Goal: Task Accomplishment & Management: Manage account settings

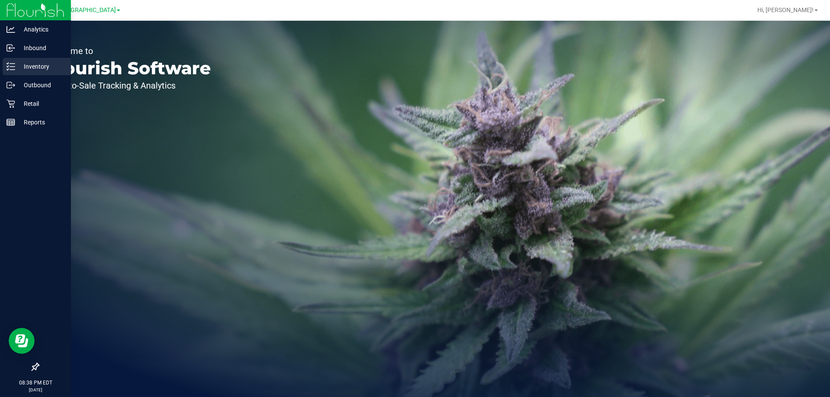
click at [22, 67] on p "Inventory" at bounding box center [41, 66] width 52 height 10
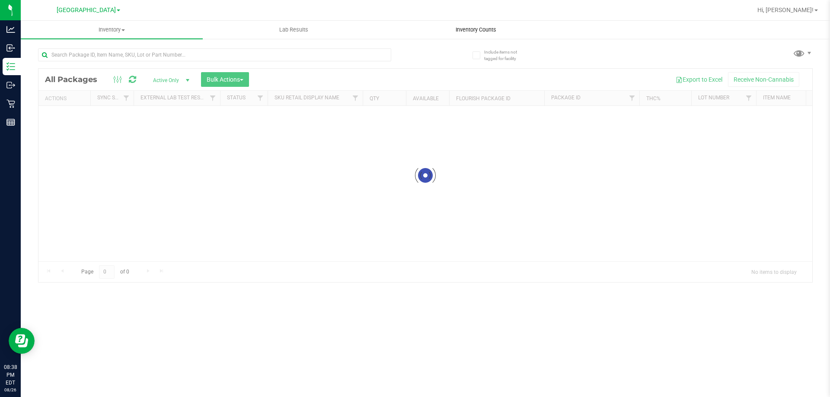
click at [456, 27] on div "Inventory All packages All inventory Waste log Create inventory Lab Results Inv…" at bounding box center [425, 209] width 809 height 376
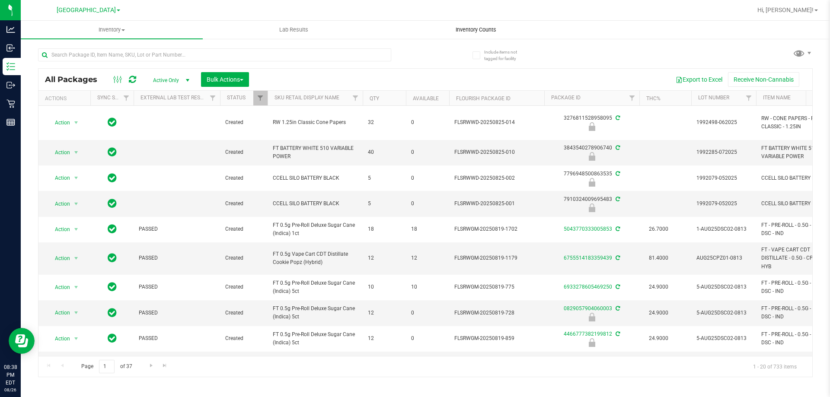
click at [482, 29] on span "Inventory Counts" at bounding box center [476, 30] width 64 height 8
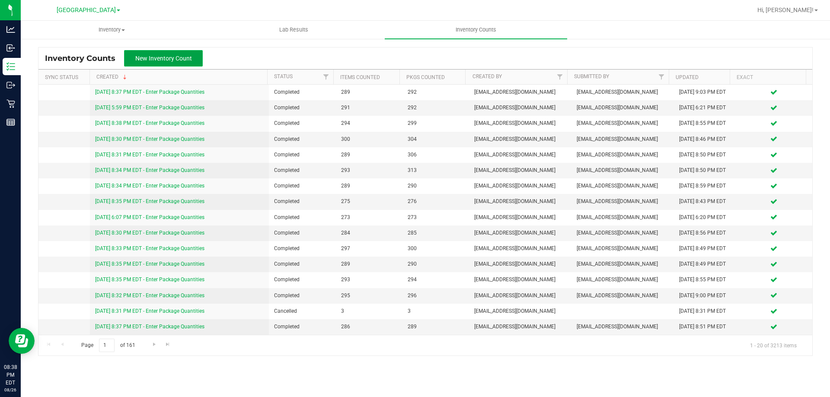
click at [188, 59] on span "New Inventory Count" at bounding box center [163, 58] width 57 height 7
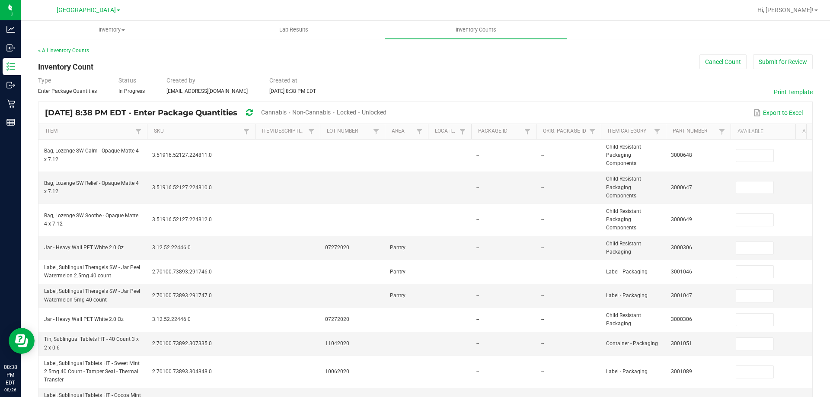
click at [287, 110] on span "Cannabis" at bounding box center [274, 112] width 26 height 7
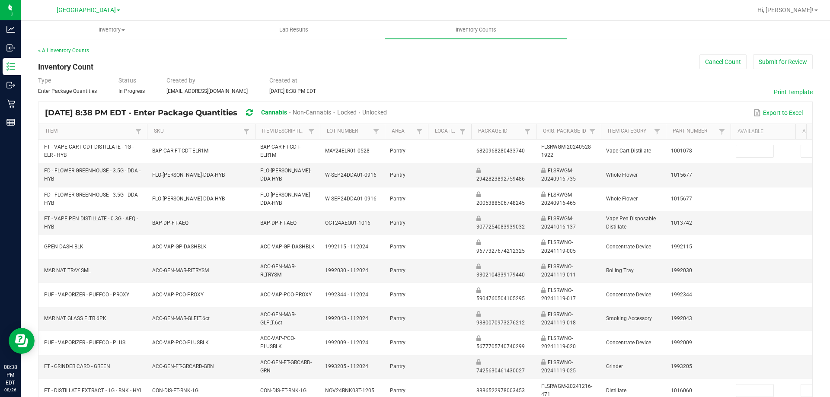
click at [387, 111] on span "Unlocked" at bounding box center [374, 112] width 25 height 7
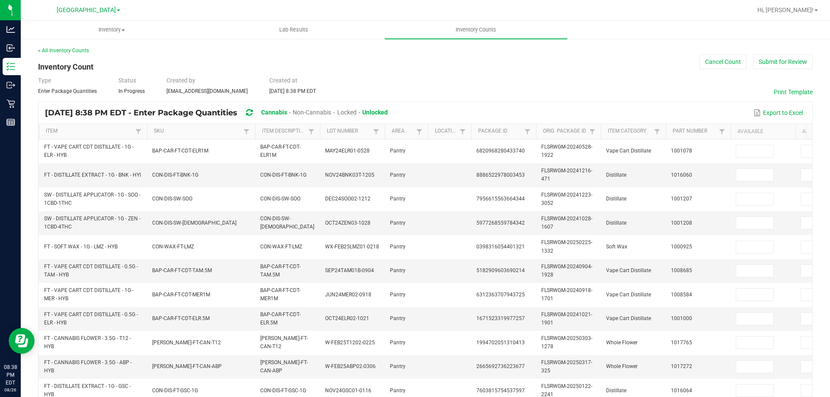
click at [290, 135] on th "Item Description" at bounding box center [287, 132] width 65 height 16
click at [291, 133] on link "Item Description" at bounding box center [284, 131] width 44 height 7
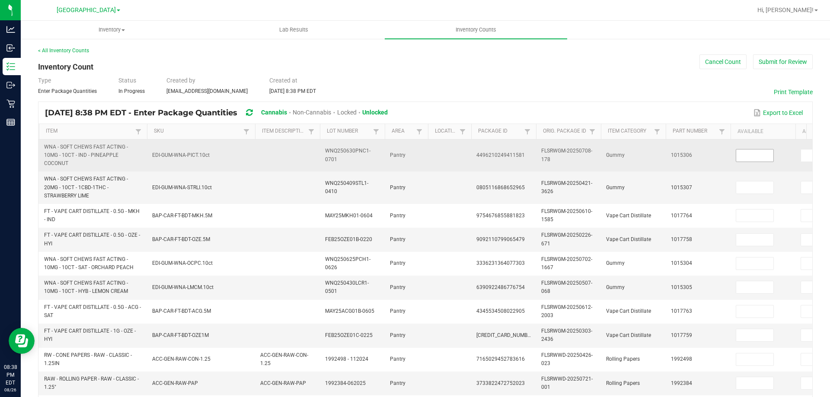
click at [742, 155] on input at bounding box center [754, 156] width 37 height 12
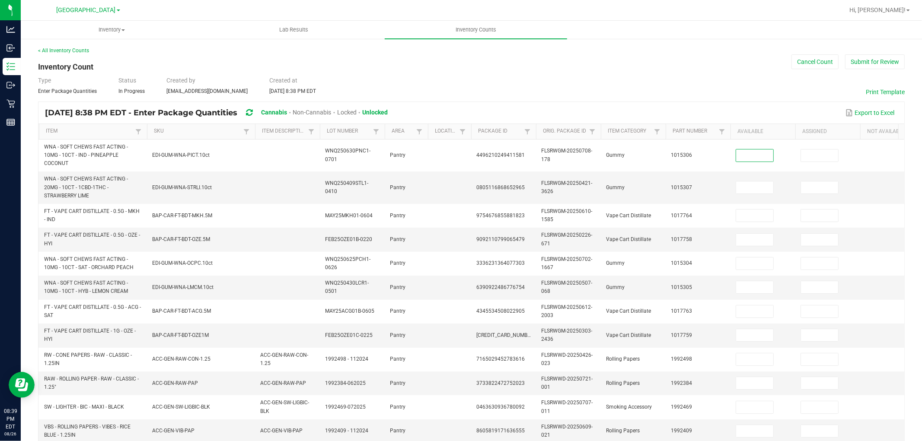
drag, startPoint x: 821, startPoint y: 1, endPoint x: 701, endPoint y: 109, distance: 161.3
click at [693, 90] on div "Type Enter Package Quantities Status In Progress Created by [PERSON_NAME][EMAIL…" at bounding box center [471, 85] width 867 height 19
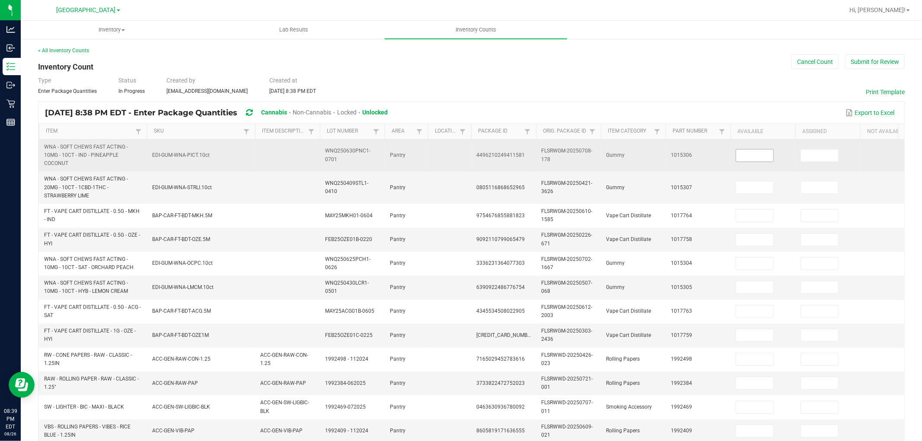
click at [745, 158] on input at bounding box center [754, 156] width 37 height 12
type input "15"
type input "8"
type input "12"
type input "5"
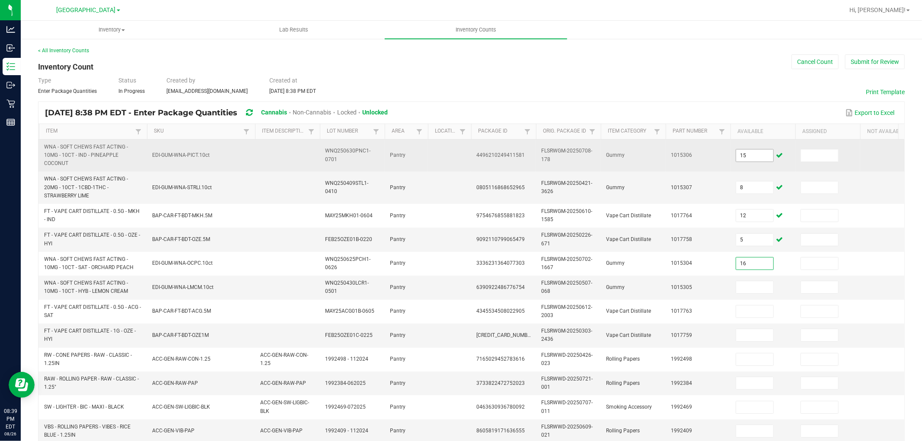
type input "16"
type input "7"
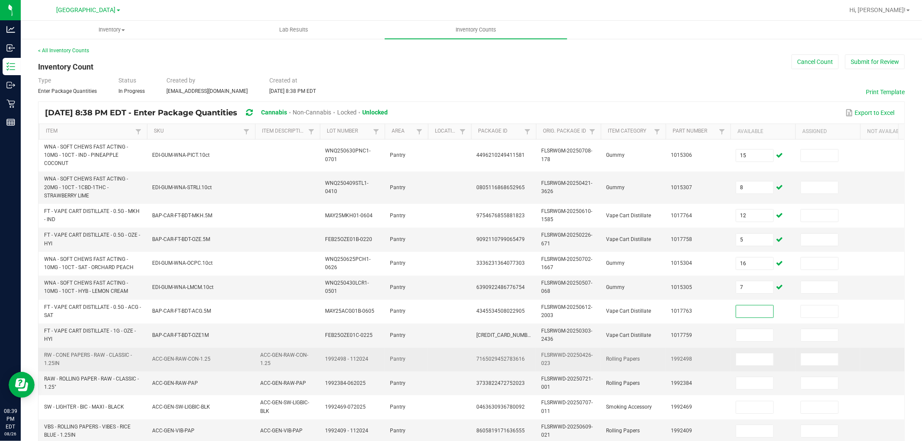
scroll to position [48, 0]
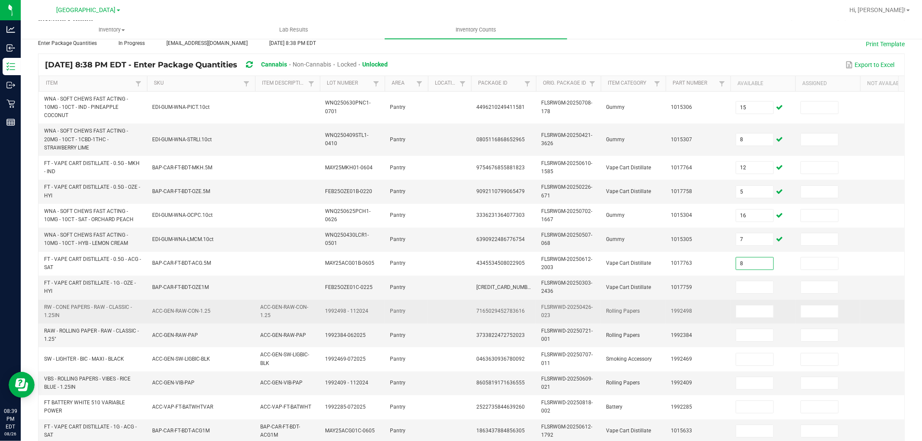
type input "8"
type input "10"
click at [745, 312] on input "6" at bounding box center [754, 312] width 37 height 12
type input "9"
type input "6"
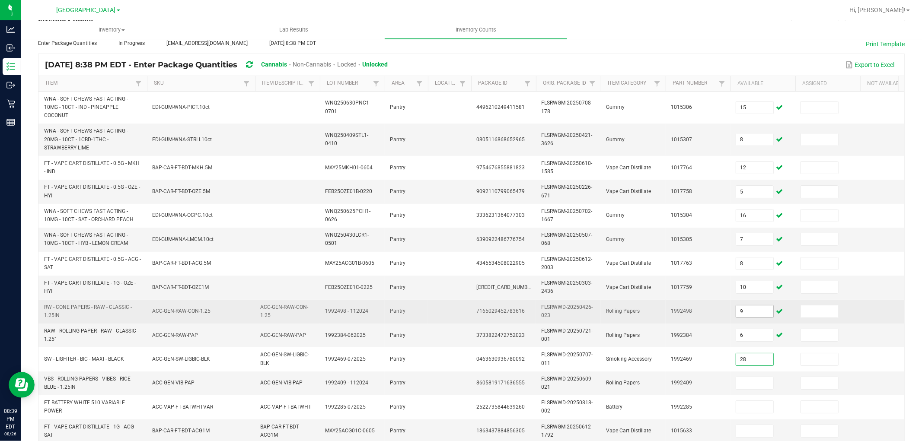
type input "28"
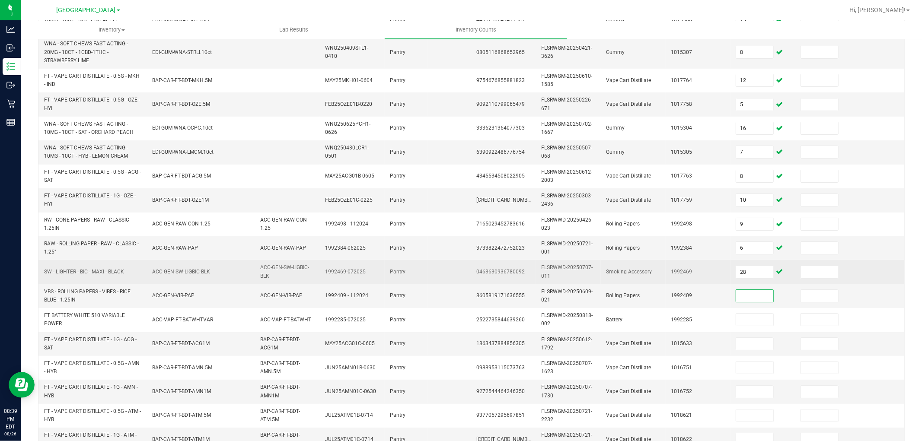
scroll to position [144, 0]
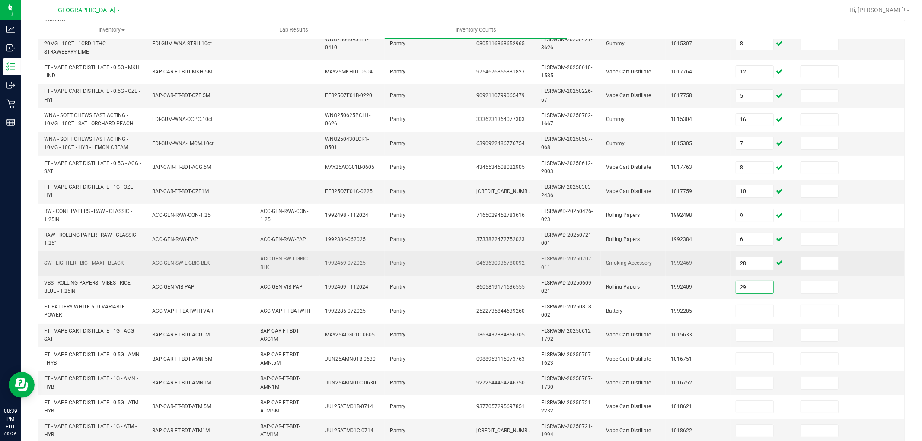
type input "29"
type input "26"
type input "8"
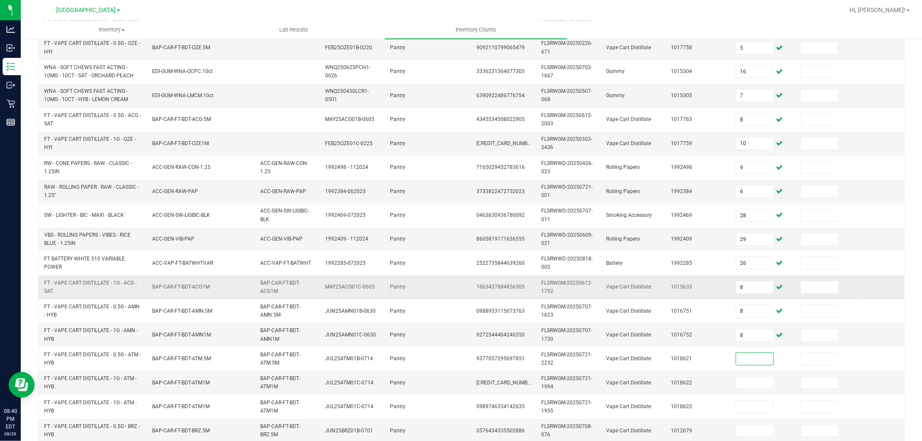
scroll to position [232, 0]
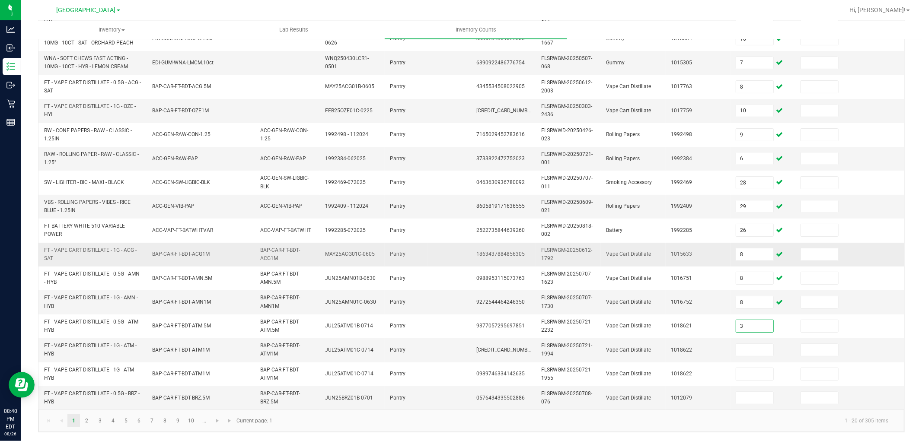
type input "3"
type input "12"
type input "0"
click at [763, 344] on input "12" at bounding box center [754, 350] width 37 height 12
type input "2"
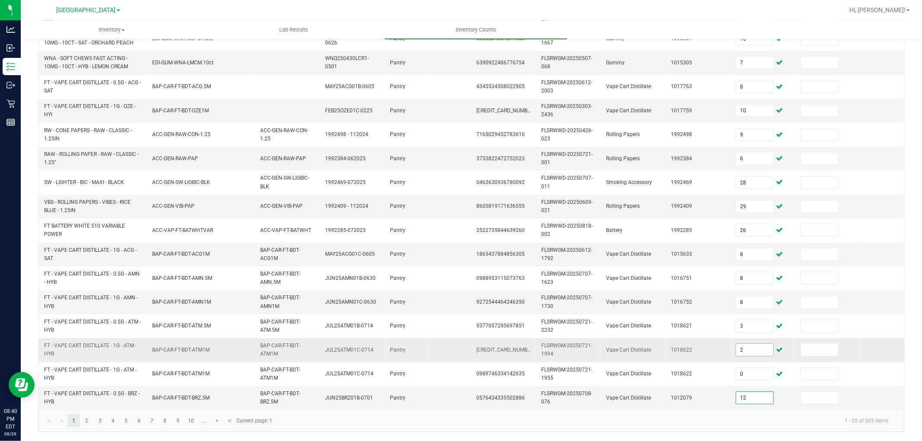
type input "12"
click at [89, 397] on link "2" at bounding box center [86, 420] width 13 height 13
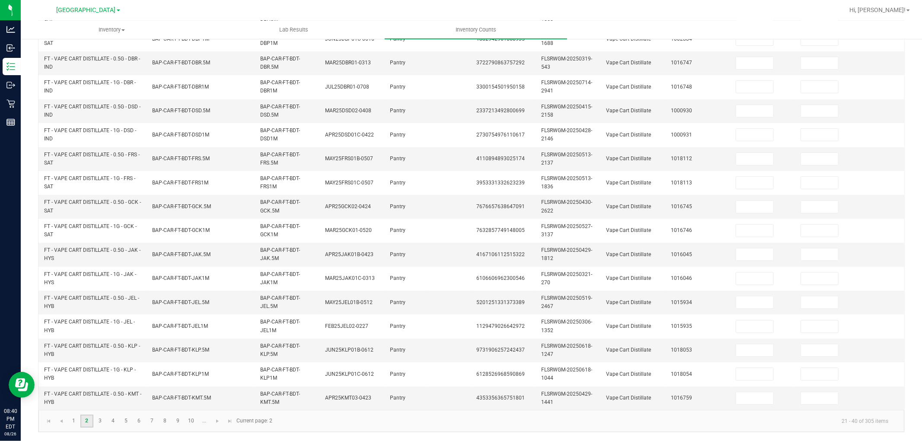
scroll to position [24, 0]
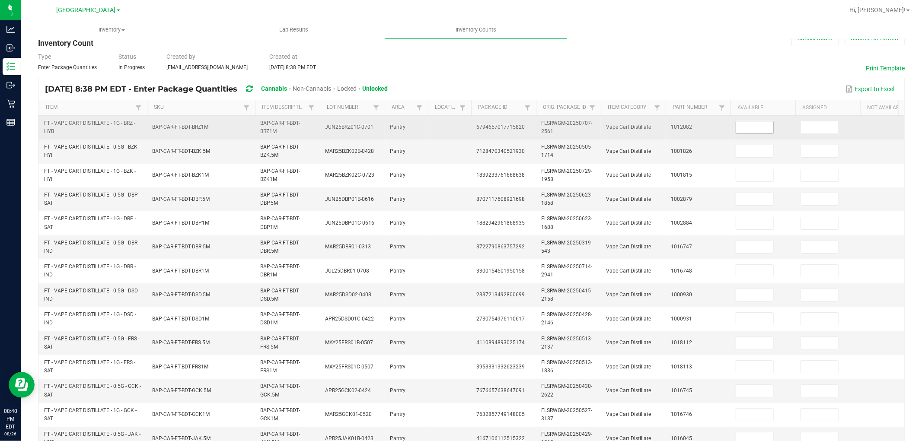
click at [752, 124] on input at bounding box center [754, 127] width 37 height 12
type input "6"
type input "1"
type input "2"
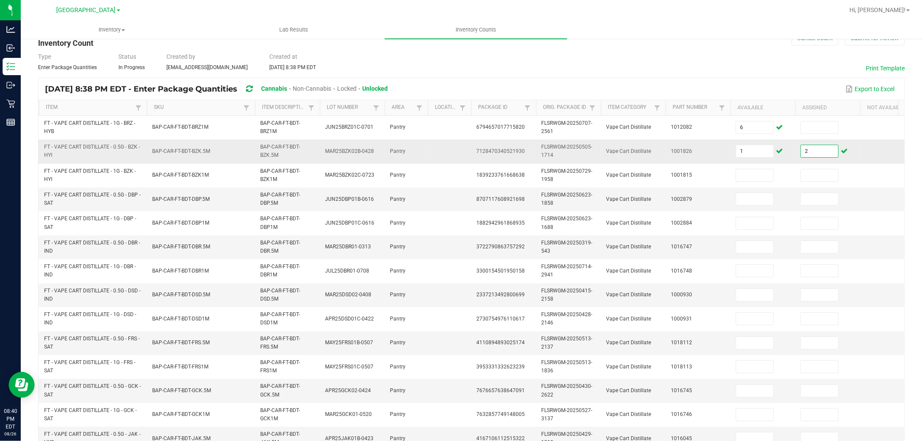
click at [824, 153] on input "2" at bounding box center [819, 151] width 37 height 12
click at [755, 147] on input "1" at bounding box center [754, 151] width 37 height 12
type input "12"
type input "9"
type input "7"
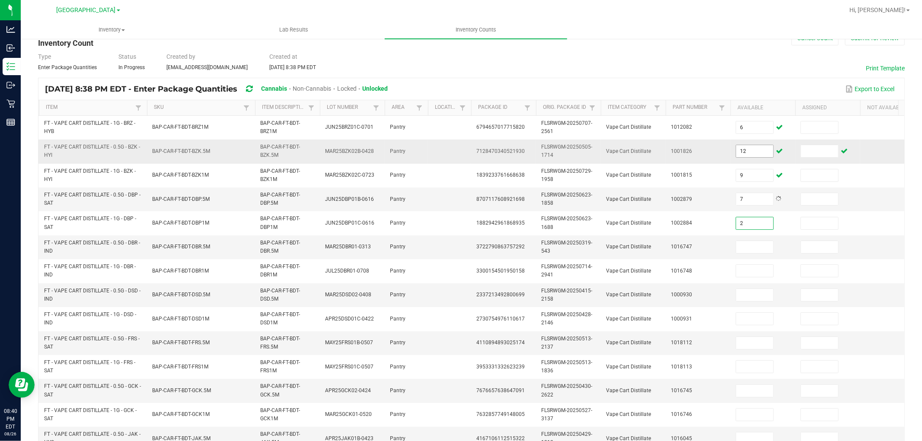
type input "2"
type input "10"
type input "7"
type input "10"
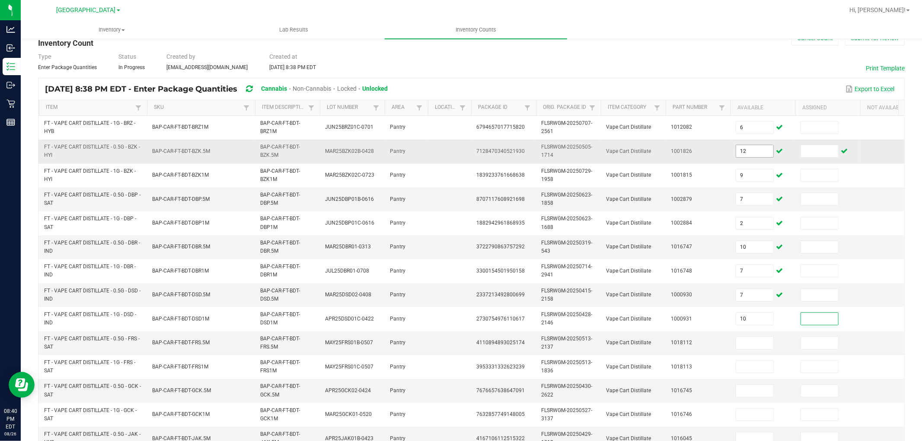
type input "3"
type input "6"
type input "1"
type input "11"
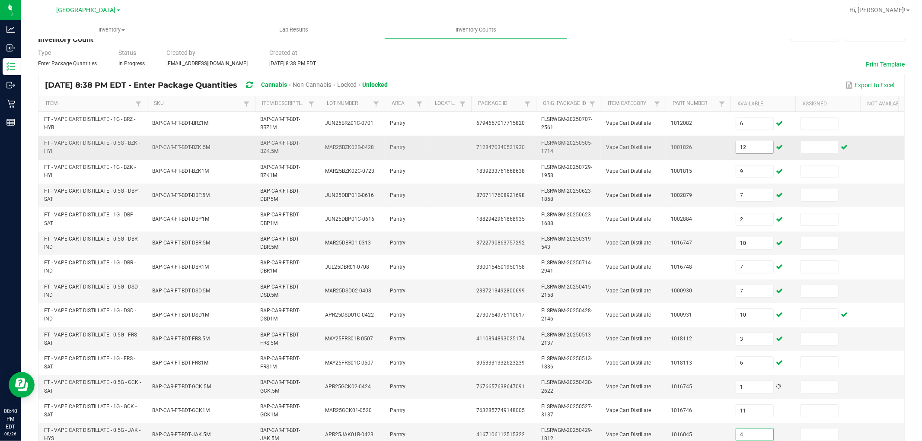
type input "4"
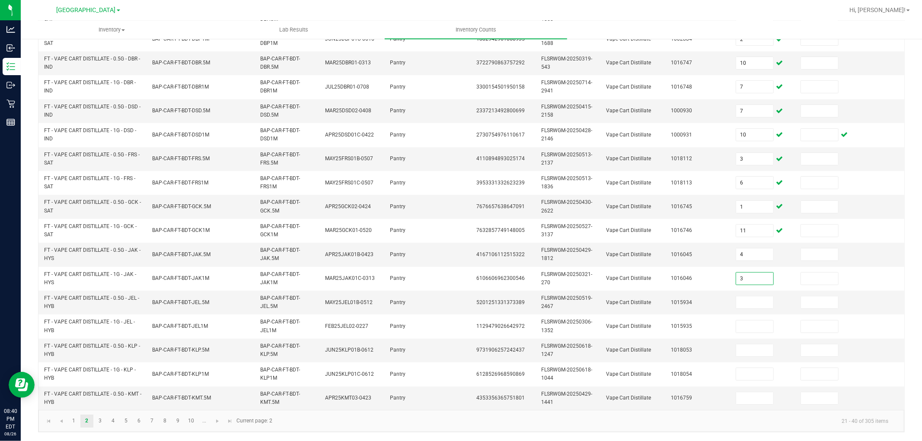
type input "3"
type input "8"
type input "11"
type input "6"
type input "2"
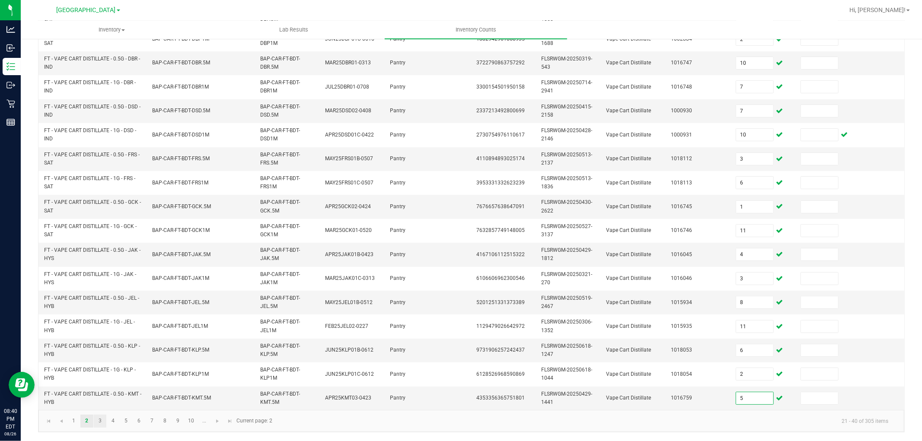
type input "5"
click at [102, 397] on link "3" at bounding box center [100, 421] width 13 height 13
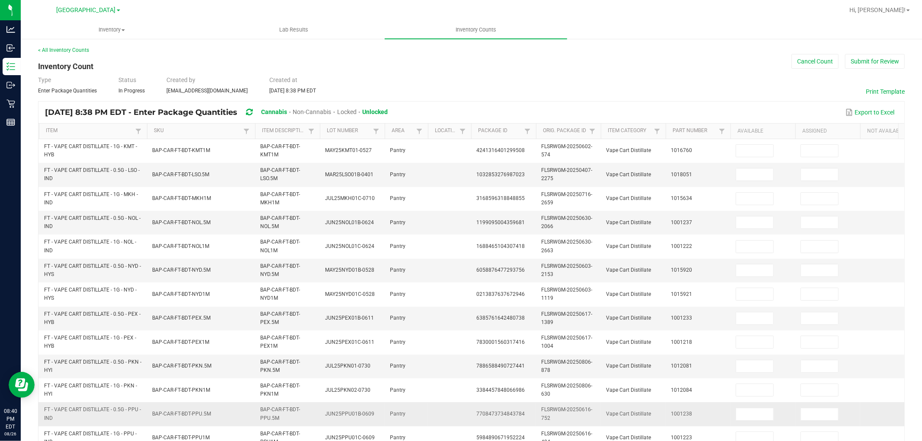
scroll to position [0, 0]
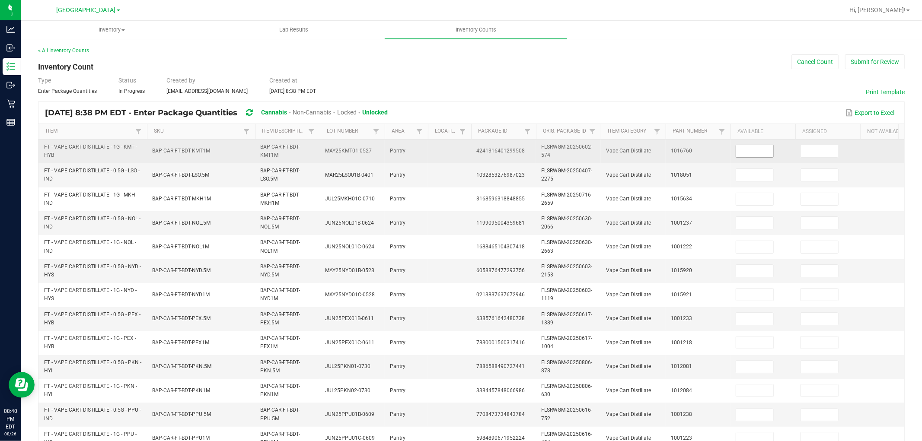
click at [742, 152] on input at bounding box center [754, 151] width 37 height 12
type input "7"
type input "6"
type input "7"
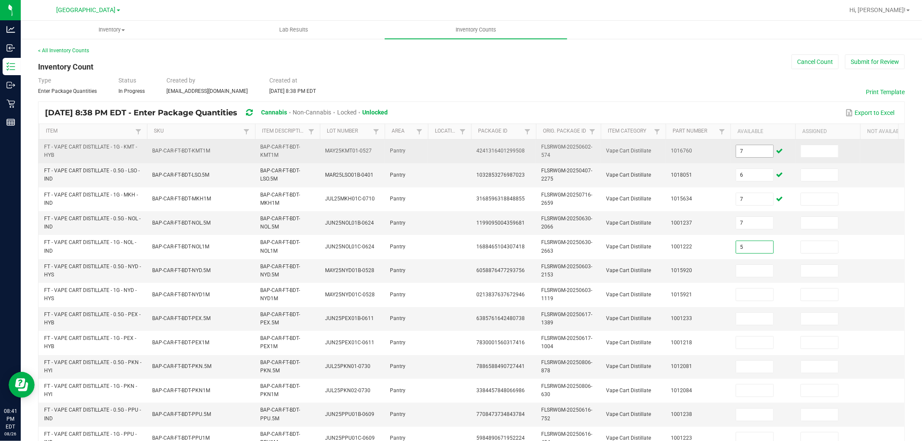
type input "5"
type input "11"
type input "5"
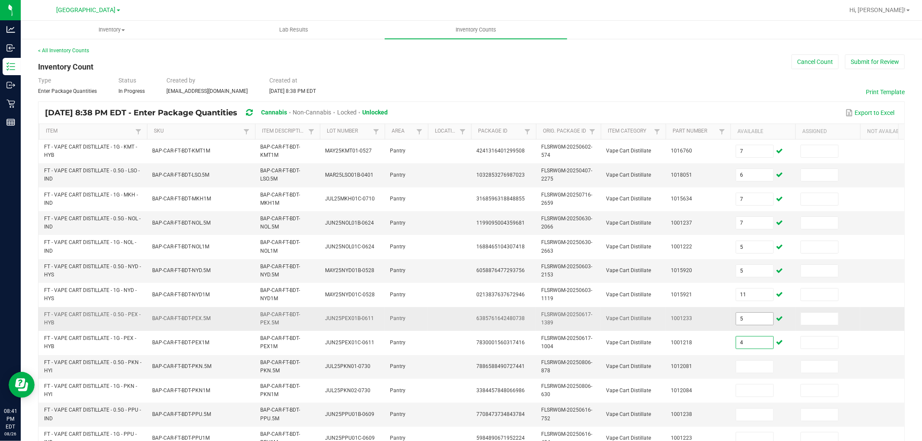
type input "4"
click at [748, 319] on input "5" at bounding box center [754, 319] width 37 height 12
type input "4"
type input "5"
type input "7"
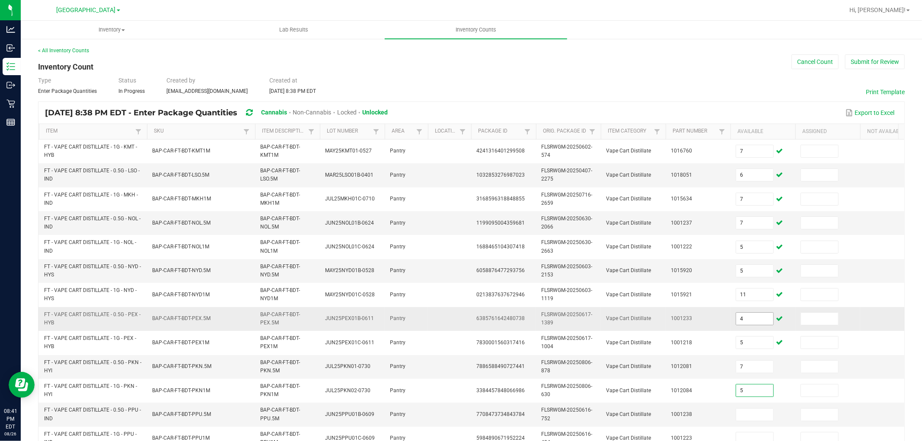
type input "5"
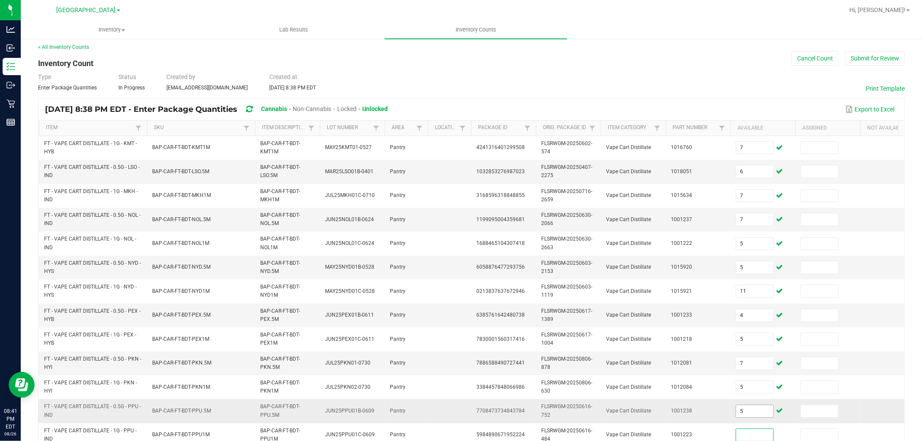
click at [745, 397] on input "5" at bounding box center [754, 411] width 37 height 12
type input "8"
type input "2"
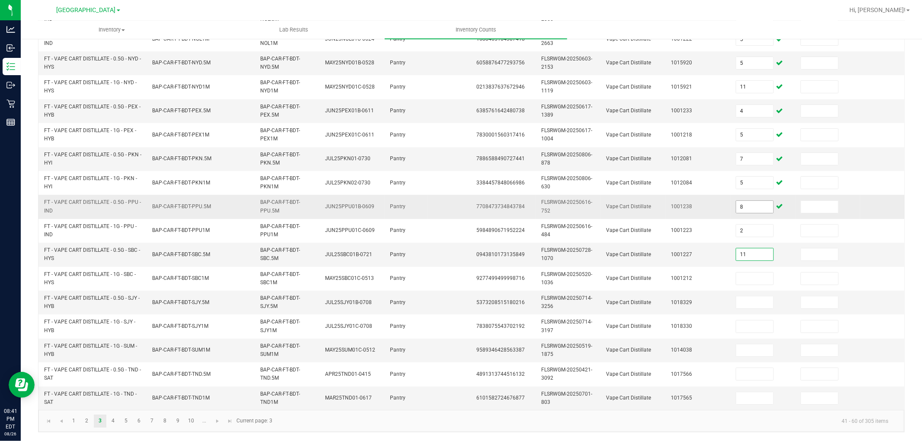
type input "11"
type input "7"
type input "2"
type input "3"
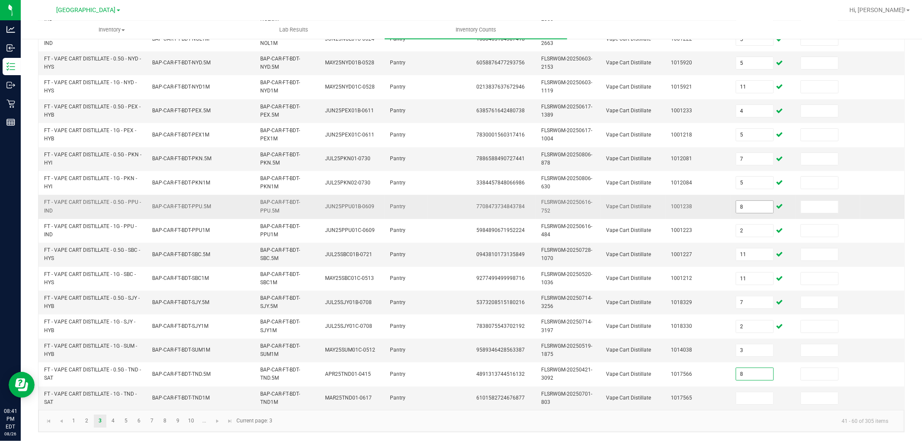
type input "8"
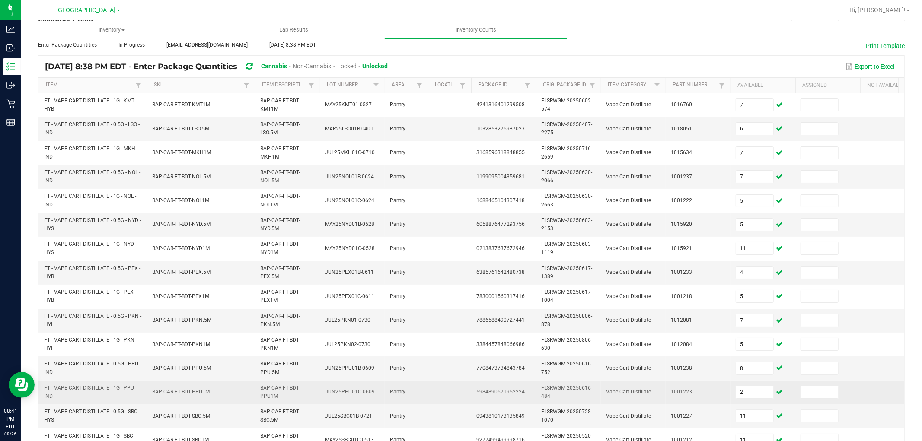
scroll to position [24, 0]
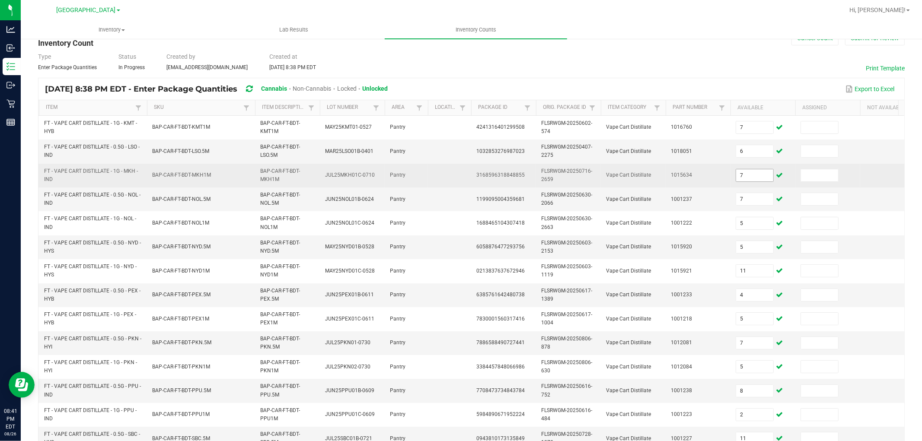
type input "6"
click at [753, 176] on input "7" at bounding box center [754, 175] width 37 height 12
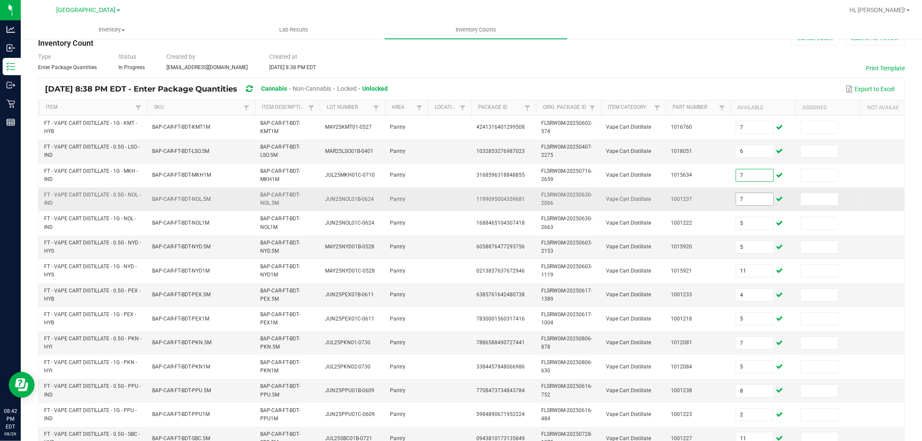
click at [744, 201] on input "7" at bounding box center [754, 199] width 37 height 12
type input "5"
type input "11"
type input "4"
type input "5"
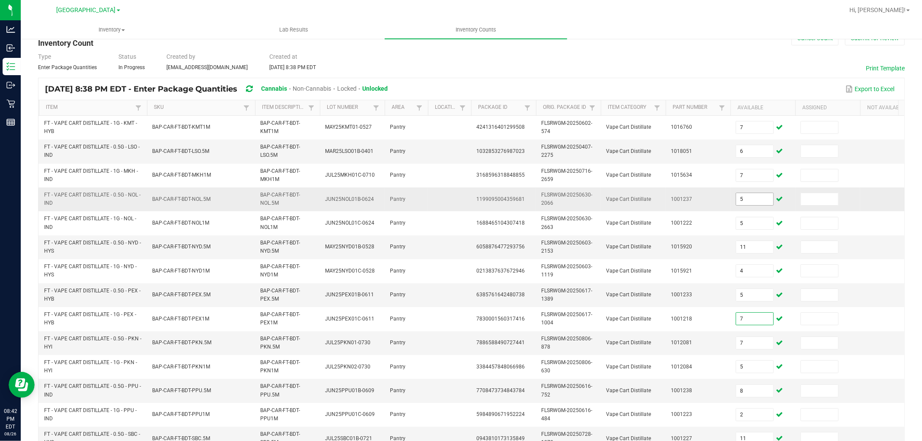
type input "7"
type input "5"
type input "8"
type input "2"
type input "11"
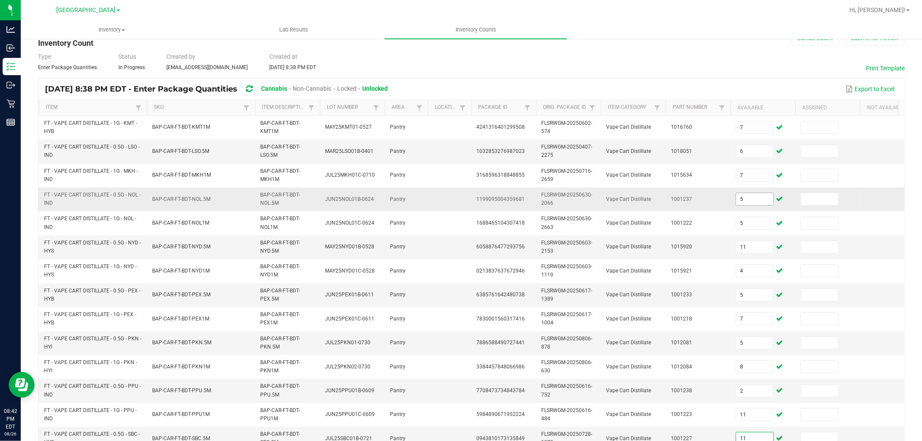
scroll to position [28, 0]
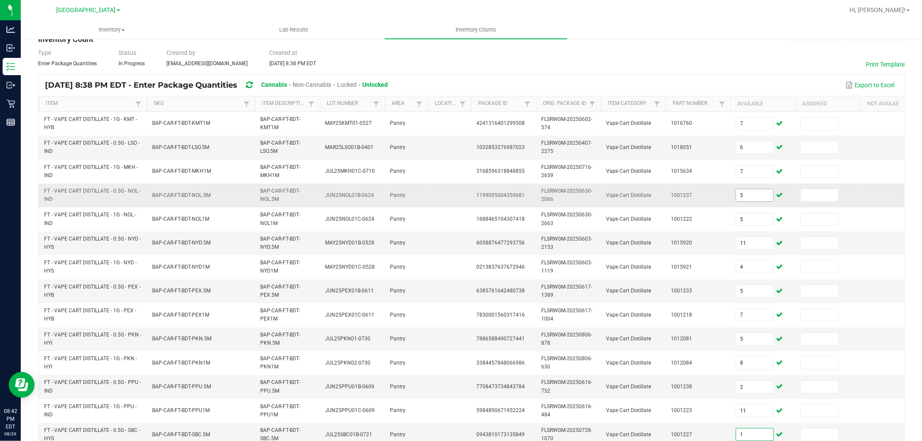
type input "11"
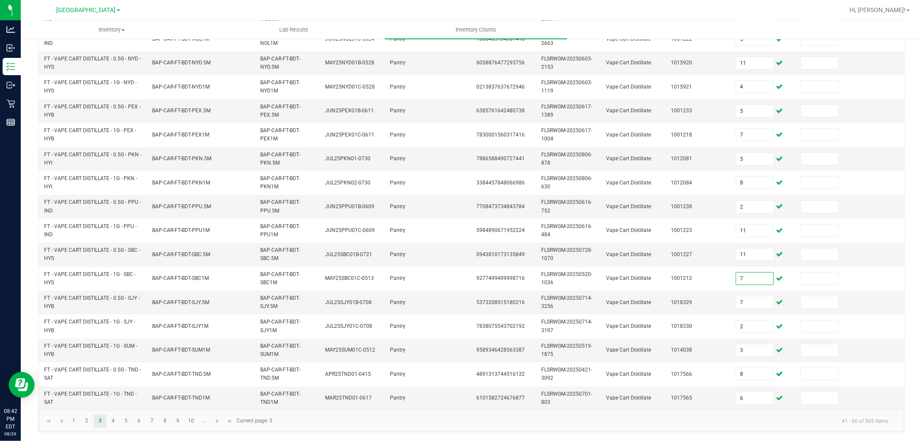
type input "7"
type input "2"
type input "3"
type input "8"
type input "6"
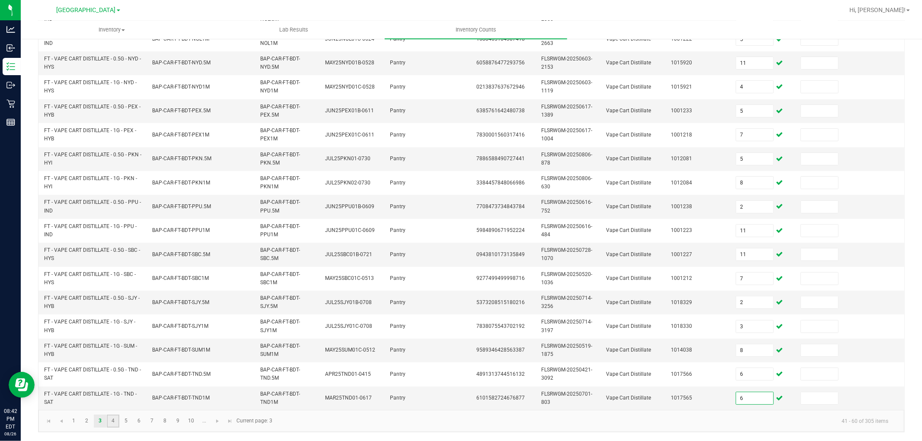
click at [116, 397] on link "4" at bounding box center [113, 421] width 13 height 13
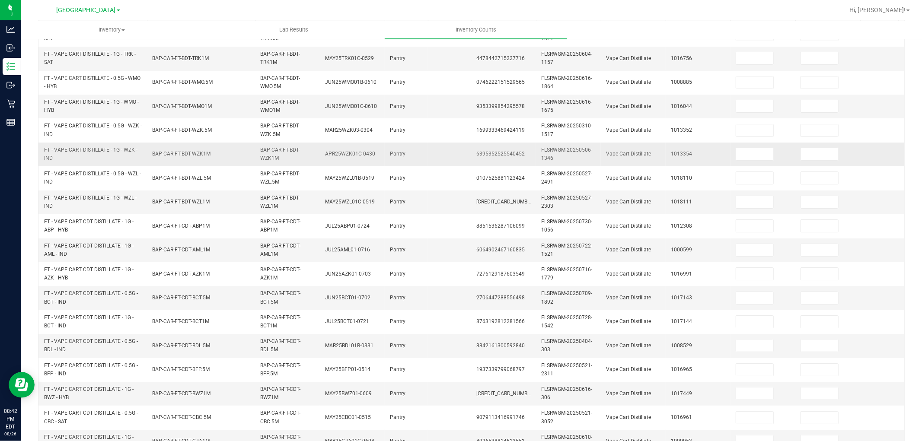
scroll to position [24, 0]
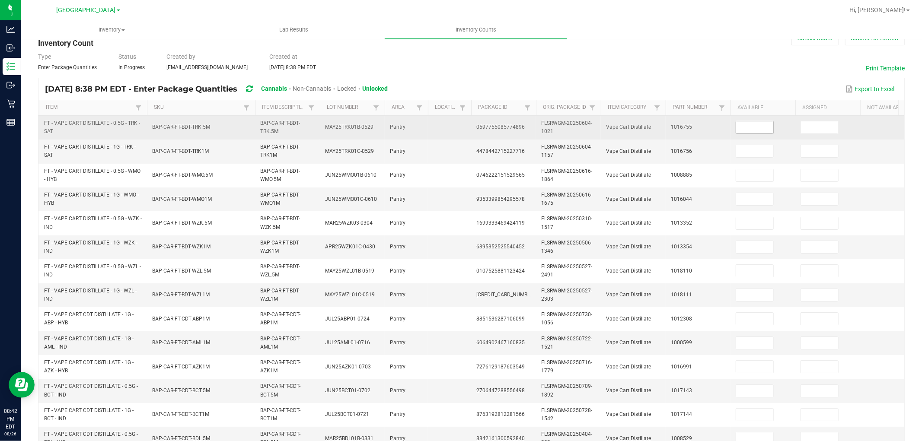
click at [753, 130] on input at bounding box center [754, 127] width 37 height 12
type input "7"
type input "5"
type input "3"
type input "12"
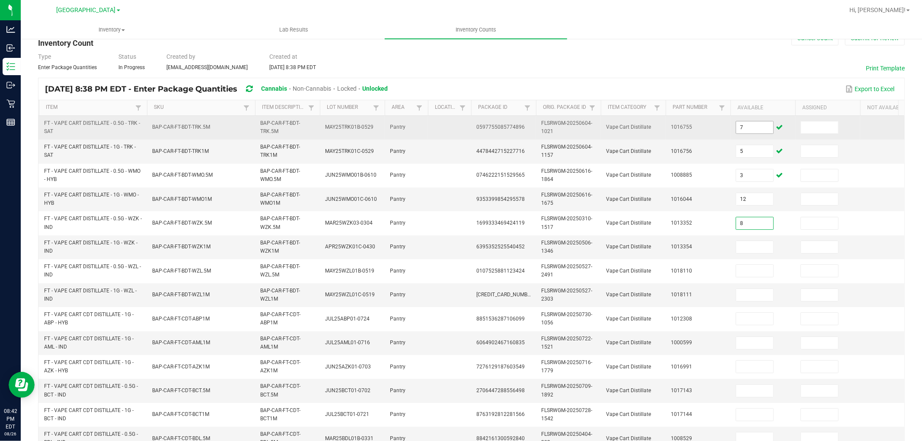
type input "8"
type input "12"
type input "3"
type input "1"
type input "5"
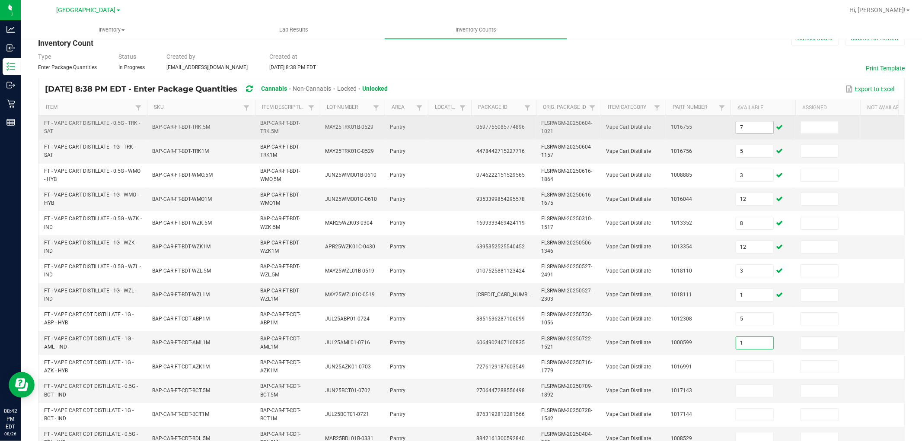
type input "1"
type input "3"
type input "2"
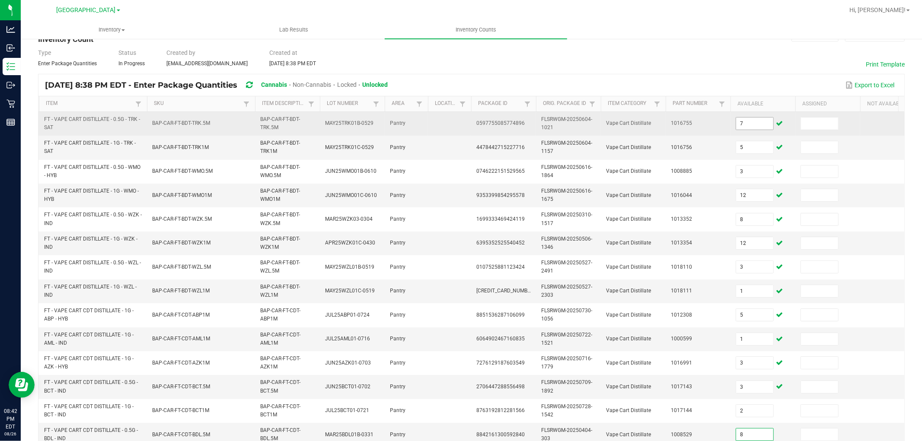
type input "8"
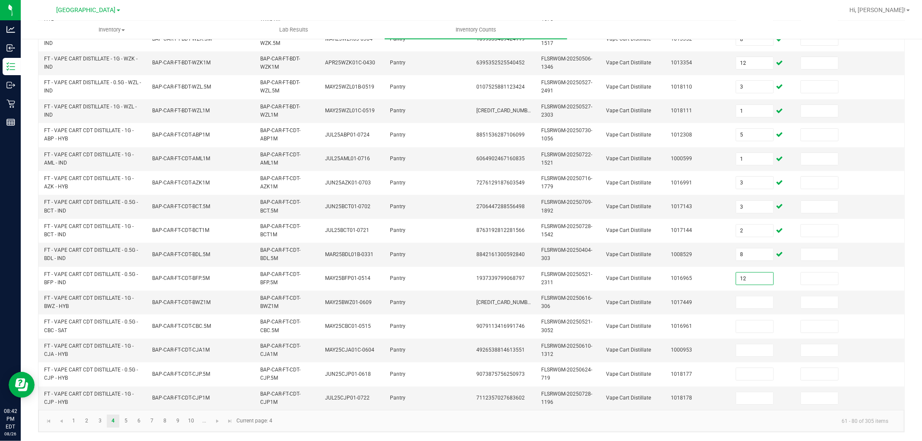
type input "12"
type input "9"
type input "6"
type input "7"
type input "8"
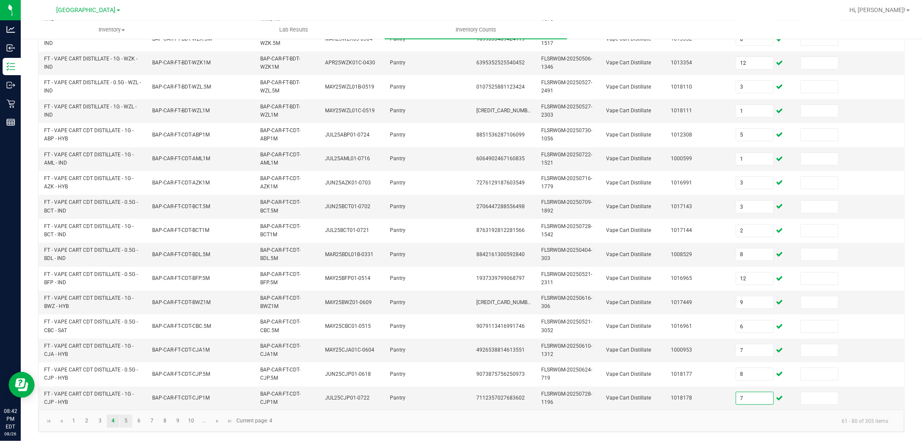
type input "7"
click at [128, 397] on link "5" at bounding box center [126, 421] width 13 height 13
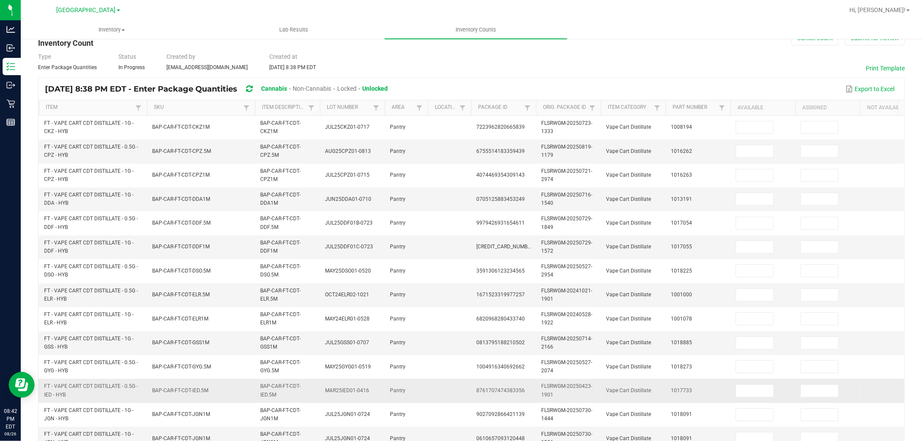
scroll to position [0, 0]
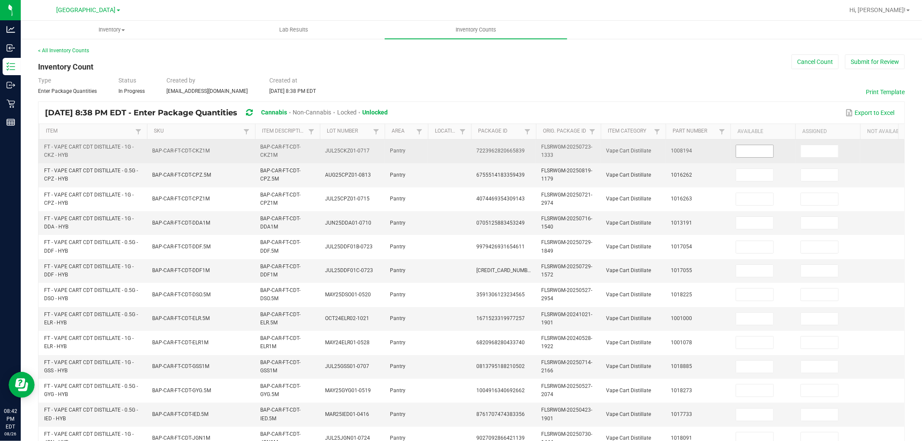
click at [761, 151] on input at bounding box center [754, 151] width 37 height 12
type input "1"
type input "12"
type input "9"
type input "1"
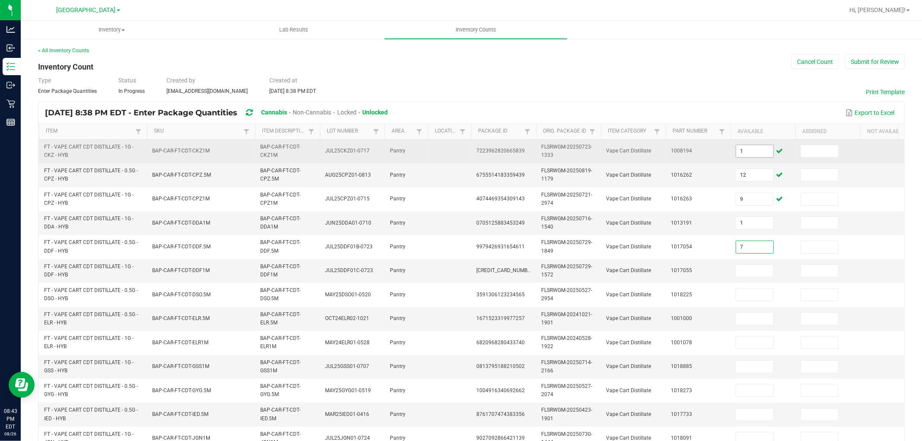
type input "7"
type input "8"
type input "4"
type input "6"
type input "9"
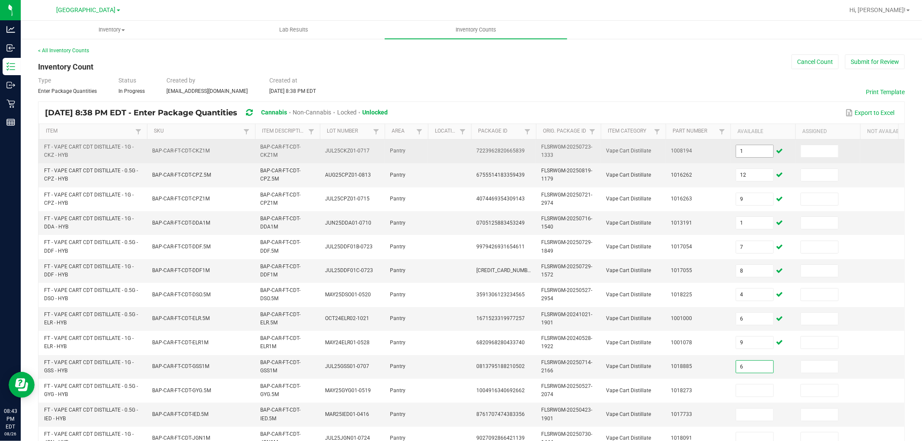
type input "6"
type input "8"
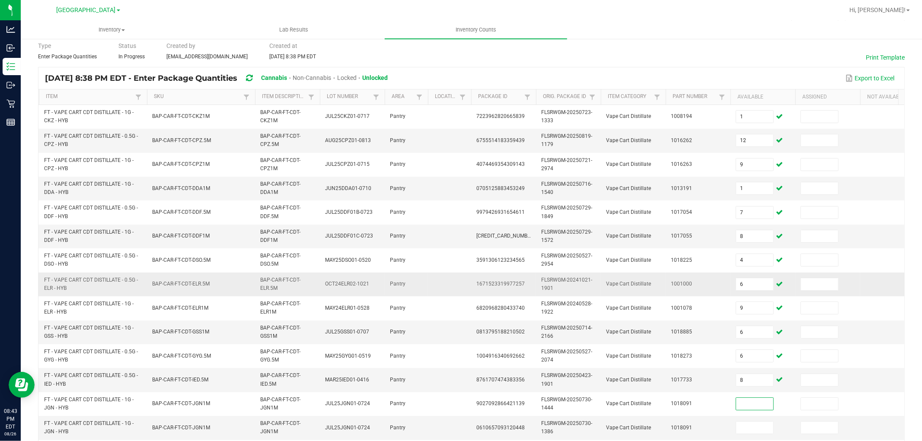
scroll to position [52, 0]
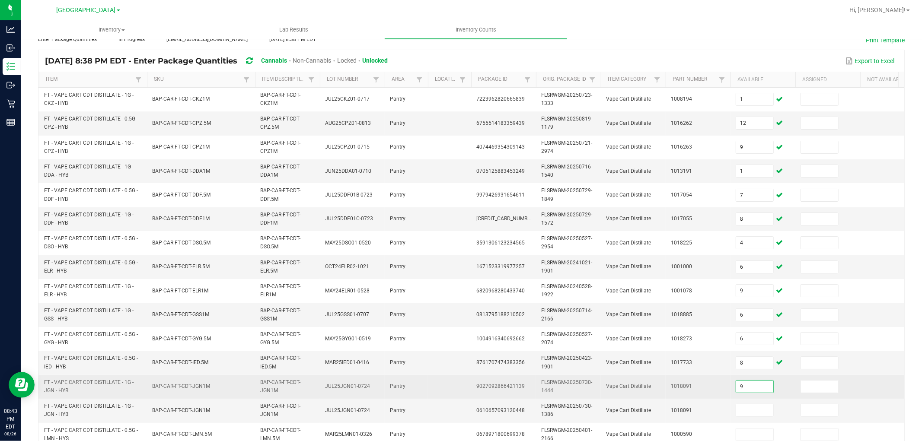
type input "9"
type input "0"
type input "5"
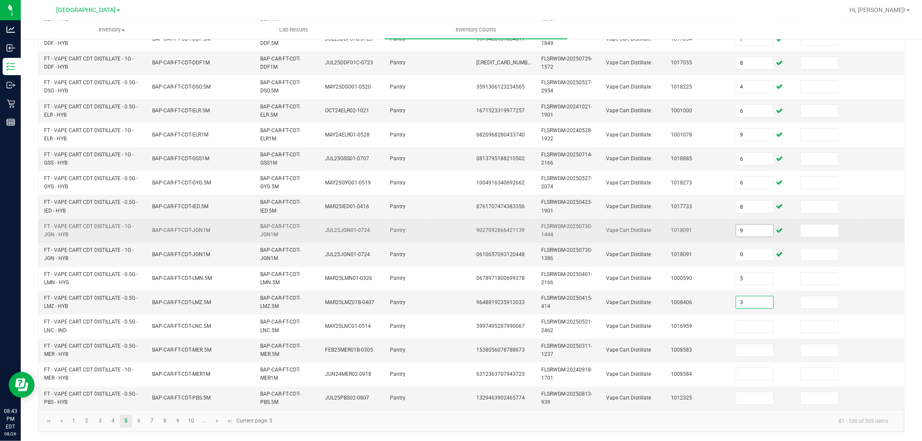
type input "3"
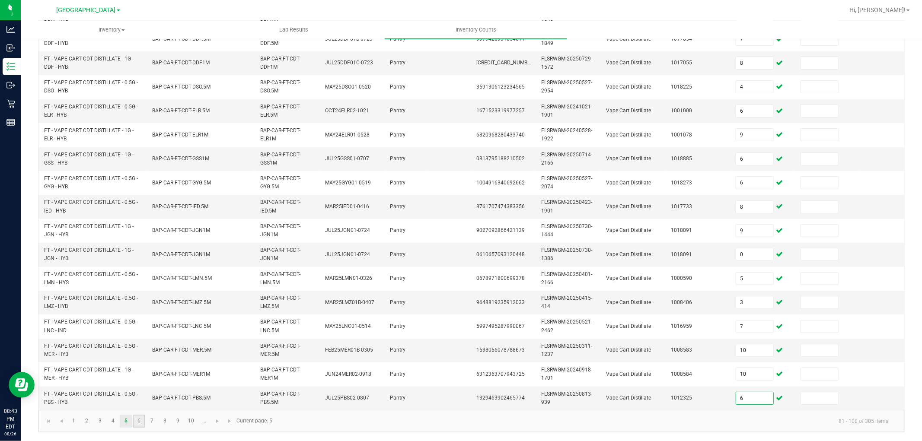
click at [139, 397] on link "6" at bounding box center [139, 421] width 13 height 13
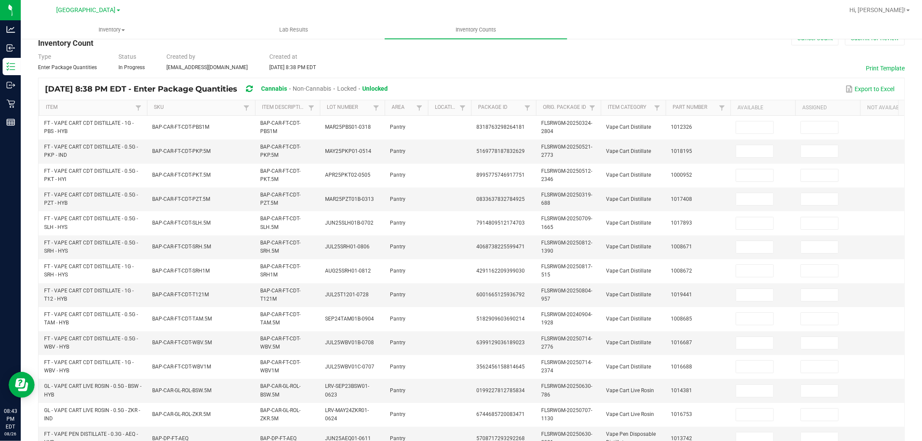
scroll to position [0, 0]
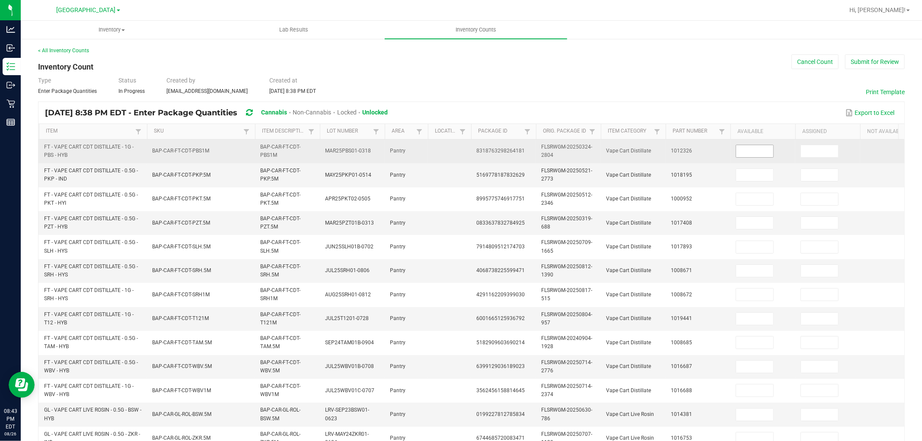
click at [767, 153] on input at bounding box center [754, 151] width 37 height 12
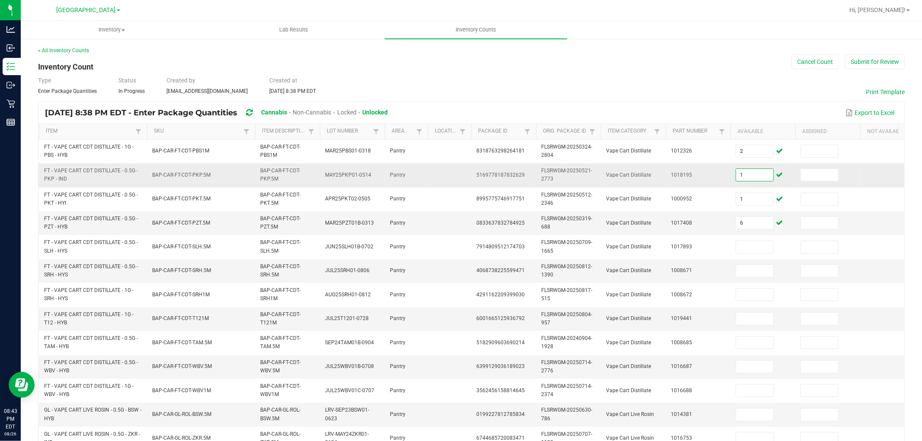
click at [741, 174] on input "1" at bounding box center [754, 175] width 37 height 12
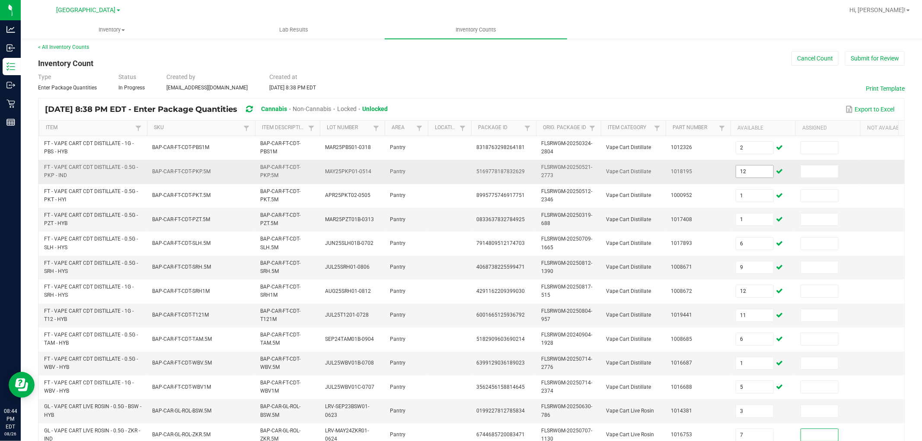
scroll to position [216, 0]
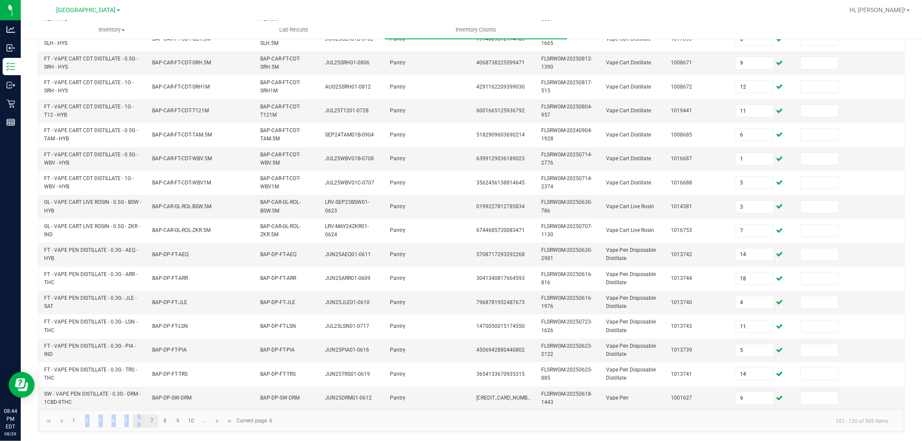
drag, startPoint x: 148, startPoint y: 415, endPoint x: 153, endPoint y: 419, distance: 6.8
click at [153, 397] on kendo-pager "1 2 3 4 5 6 7 8 9 10 ... 101 - 120 of 305 items Current page: 6" at bounding box center [471, 421] width 866 height 22
click at [156, 397] on link "7" at bounding box center [152, 421] width 13 height 13
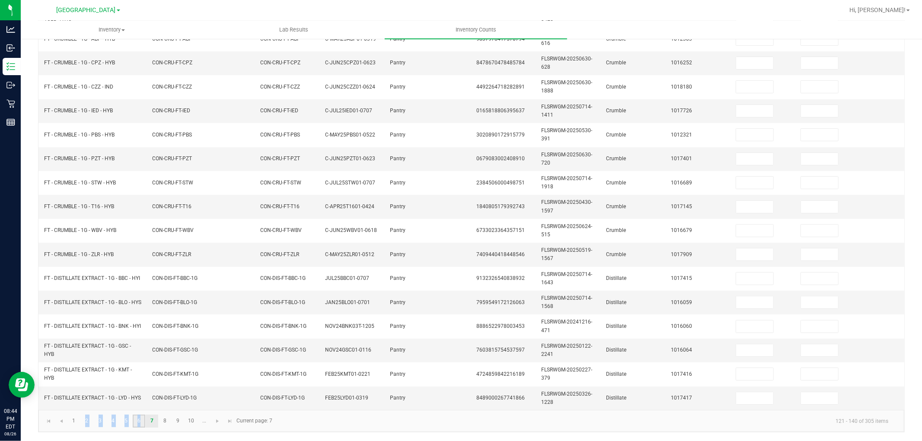
click at [135, 397] on link "6" at bounding box center [139, 421] width 13 height 13
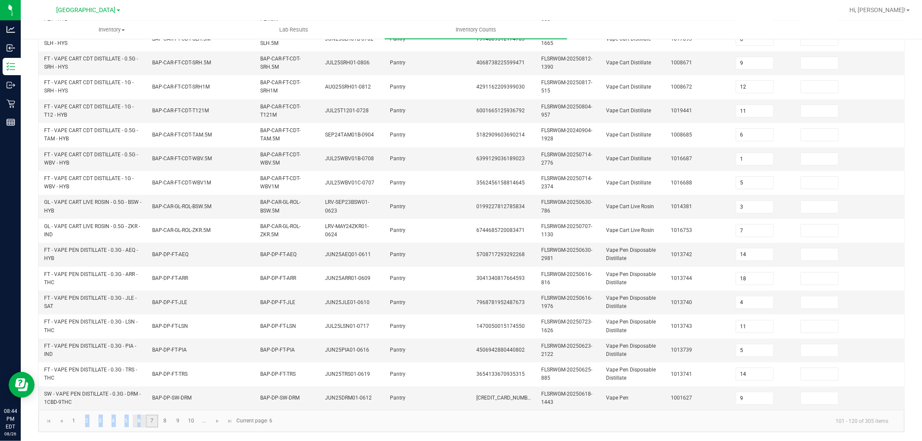
click at [156, 397] on link "7" at bounding box center [152, 421] width 13 height 13
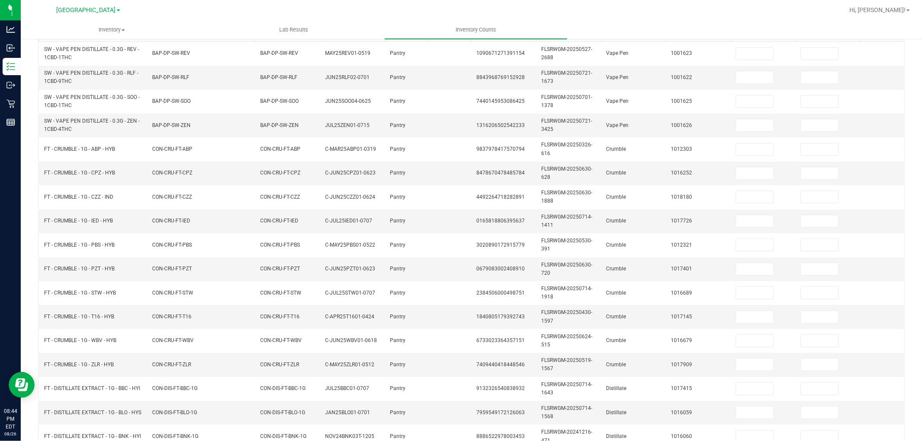
scroll to position [0, 0]
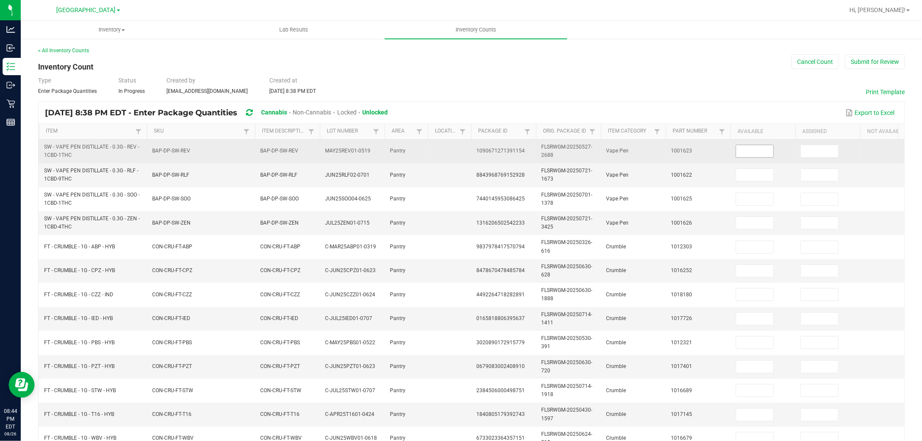
click at [744, 154] on input at bounding box center [754, 151] width 37 height 12
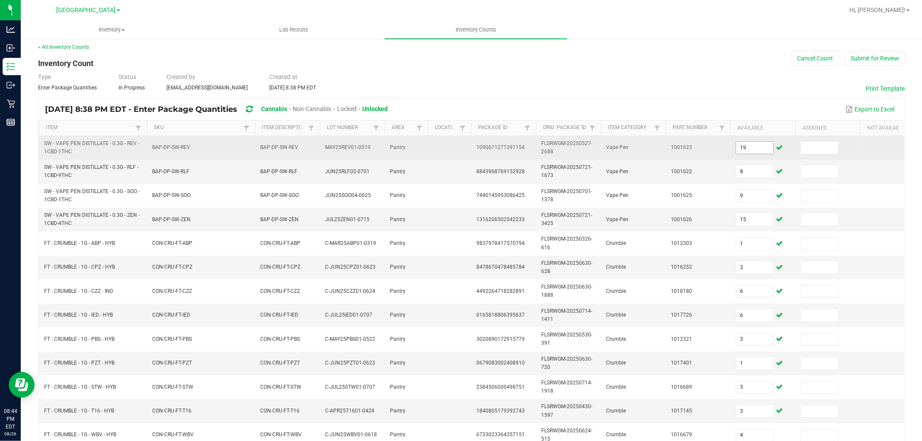
scroll to position [216, 0]
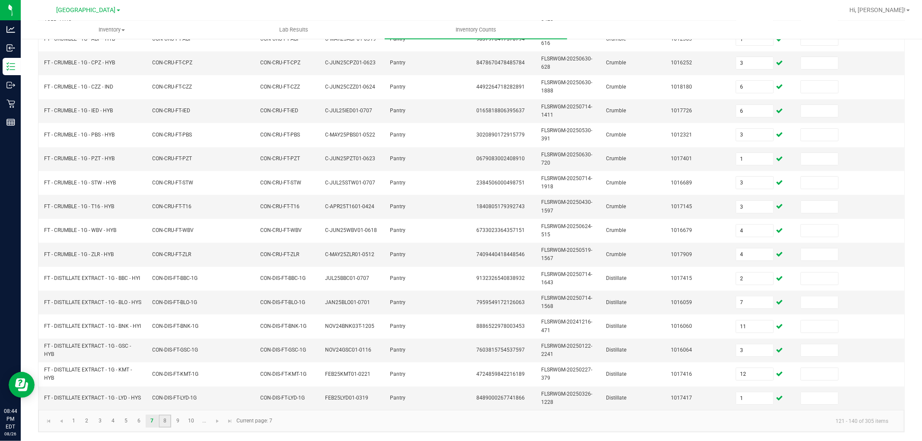
click at [160, 397] on link "8" at bounding box center [165, 421] width 13 height 13
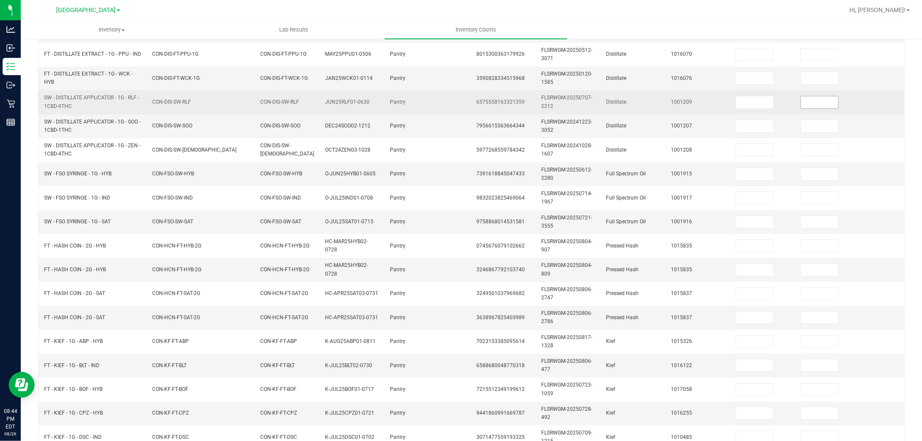
scroll to position [72, 0]
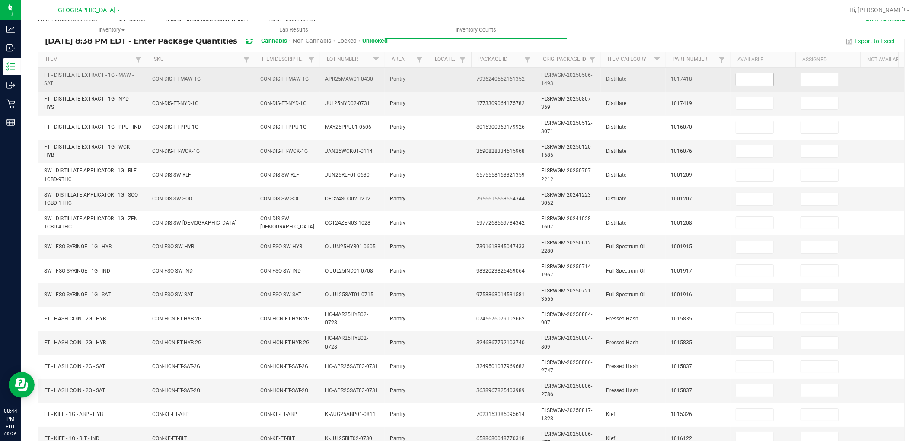
click at [757, 85] on input at bounding box center [754, 79] width 37 height 12
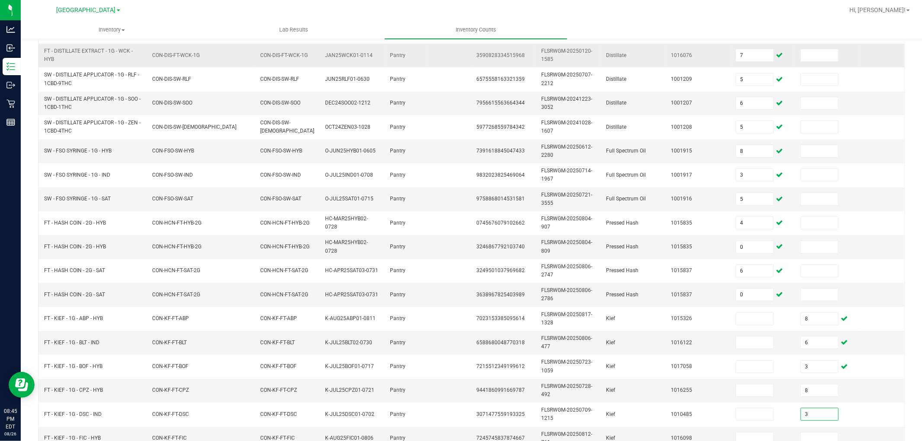
scroll to position [172, 0]
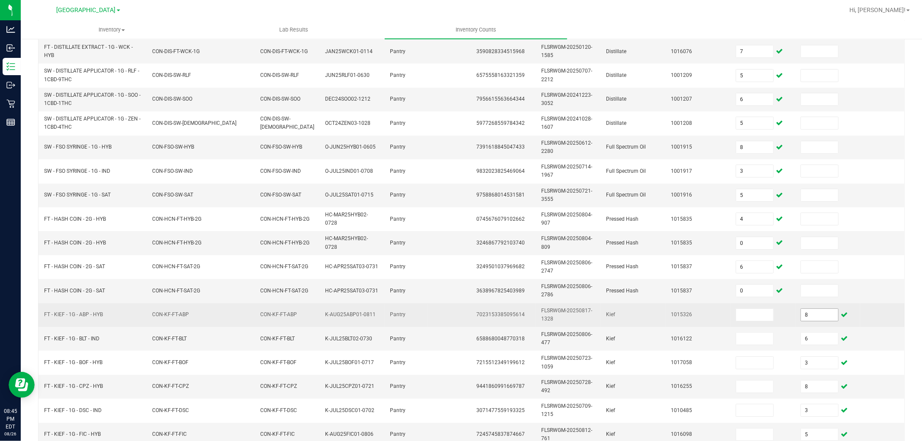
click at [829, 314] on input "8" at bounding box center [819, 315] width 37 height 12
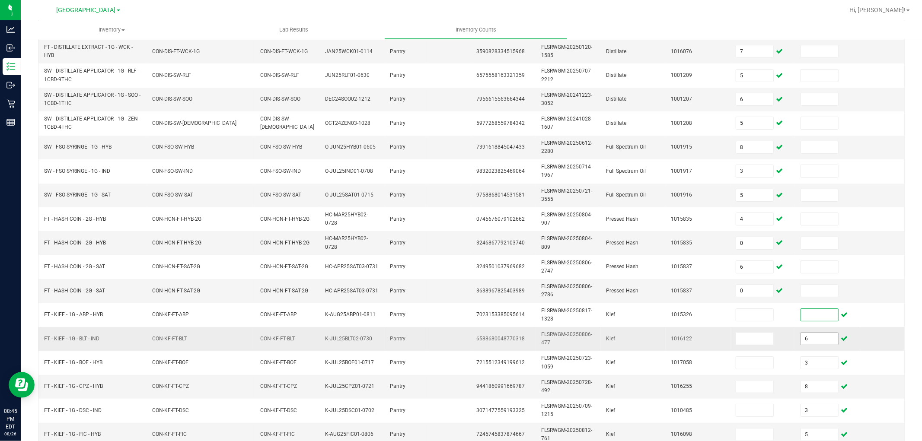
click at [819, 341] on input "6" at bounding box center [819, 339] width 37 height 12
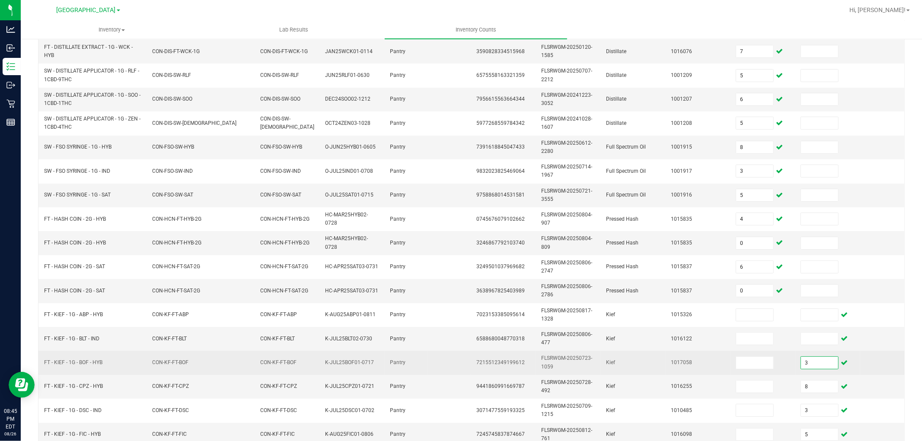
click at [816, 363] on input "3" at bounding box center [819, 363] width 37 height 12
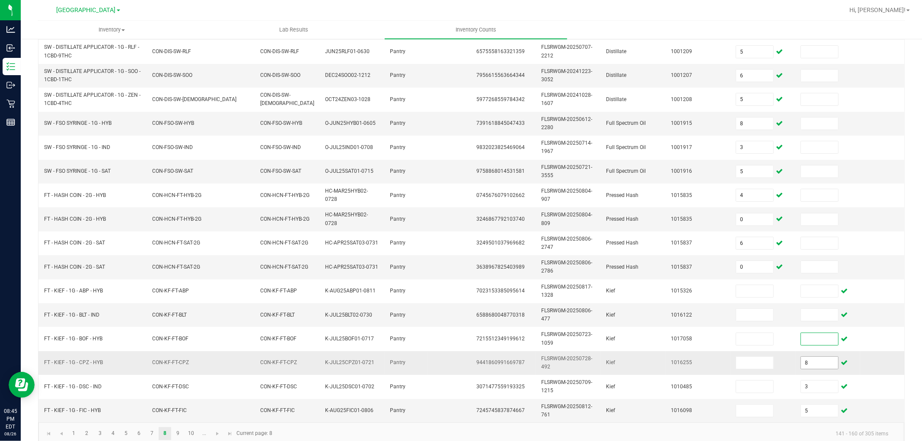
scroll to position [216, 0]
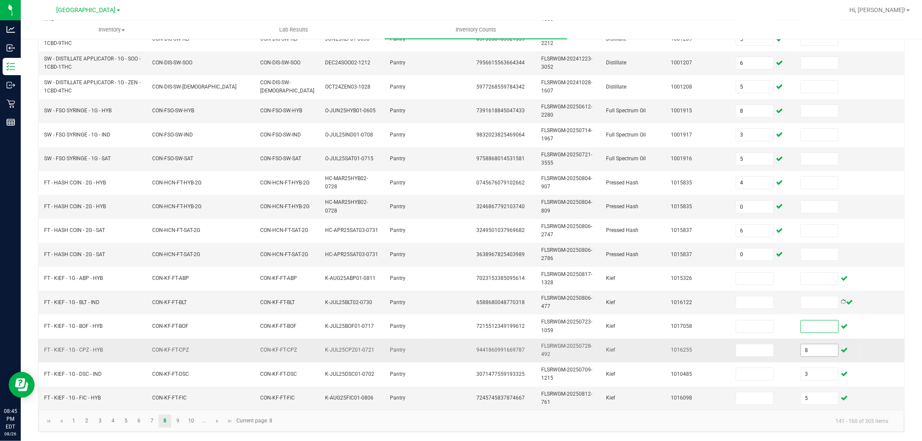
click at [820, 344] on input "8" at bounding box center [819, 350] width 37 height 12
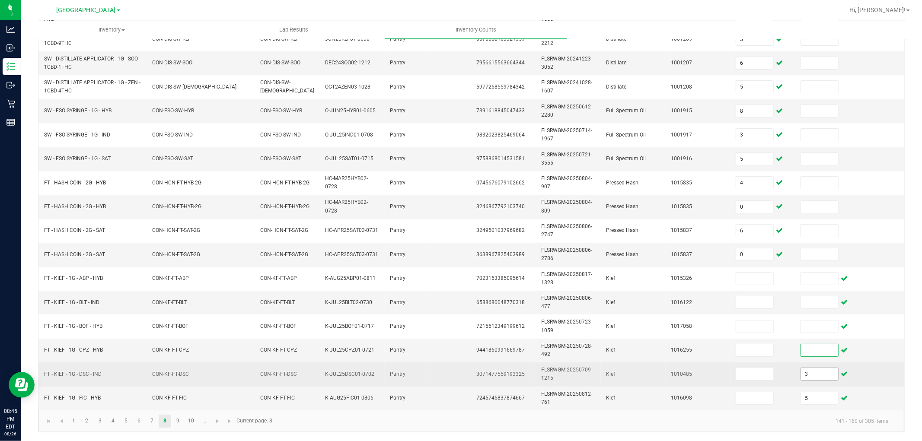
click at [813, 368] on input "3" at bounding box center [819, 374] width 37 height 12
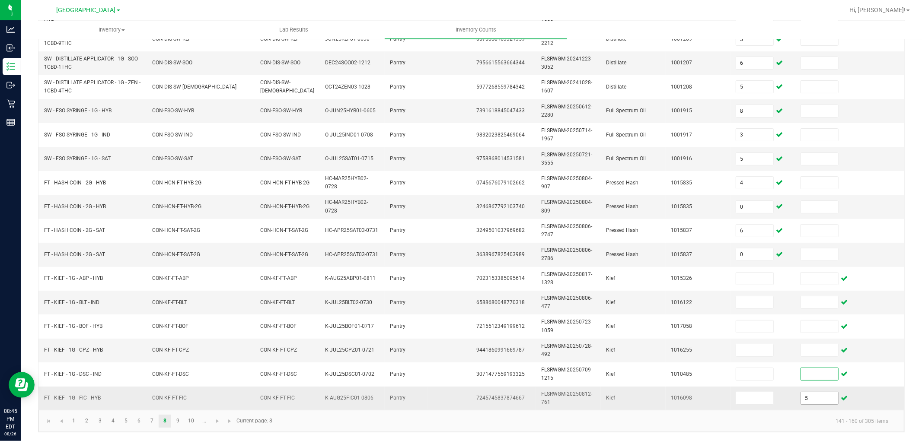
click at [813, 394] on input "5" at bounding box center [819, 398] width 37 height 12
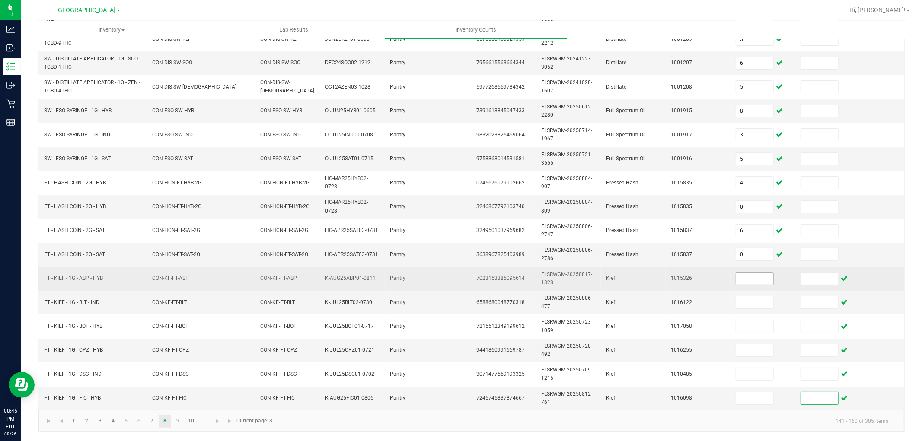
click at [748, 273] on input at bounding box center [754, 279] width 37 height 12
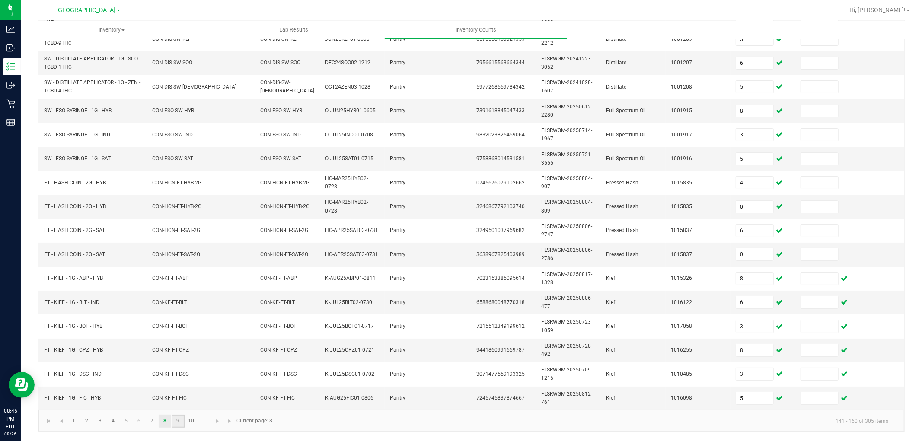
click at [175, 397] on link "9" at bounding box center [178, 421] width 13 height 13
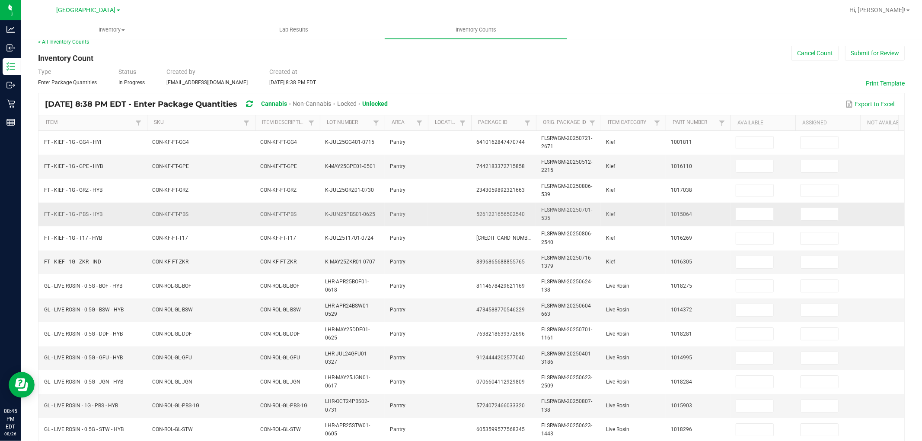
scroll to position [0, 0]
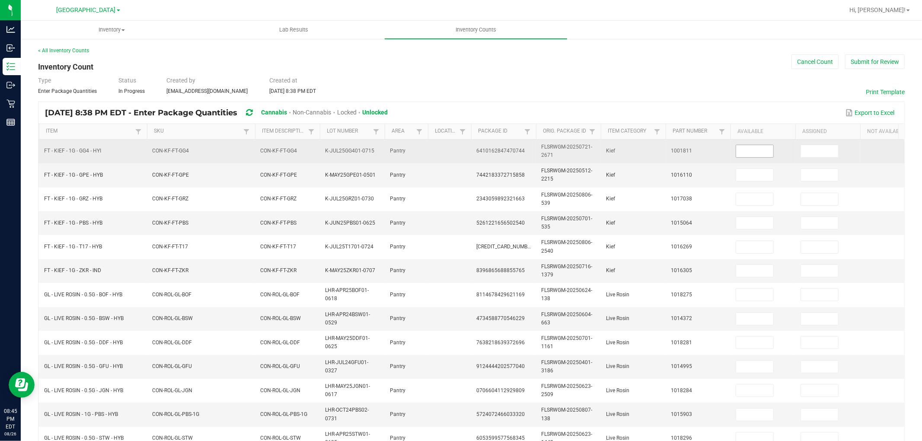
click at [746, 145] on input at bounding box center [754, 151] width 37 height 12
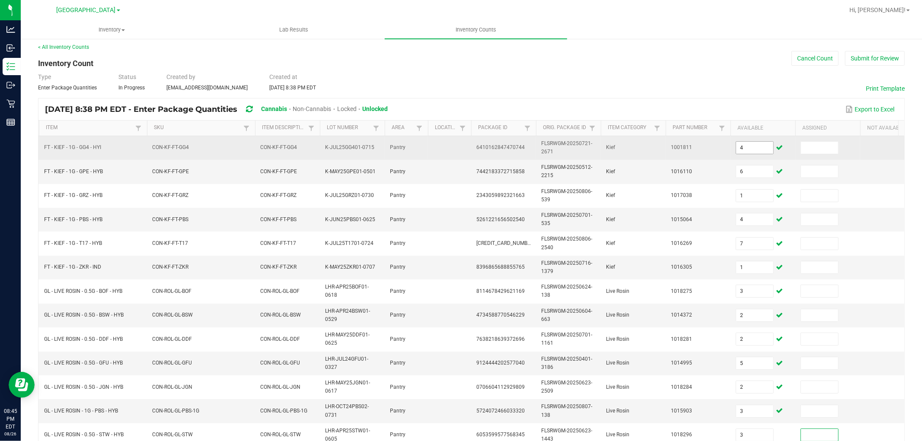
scroll to position [216, 0]
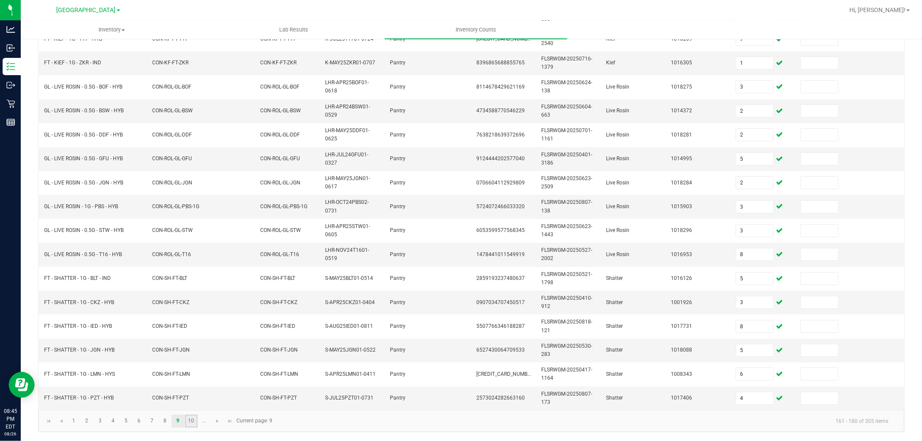
click at [192, 397] on link "10" at bounding box center [191, 421] width 13 height 13
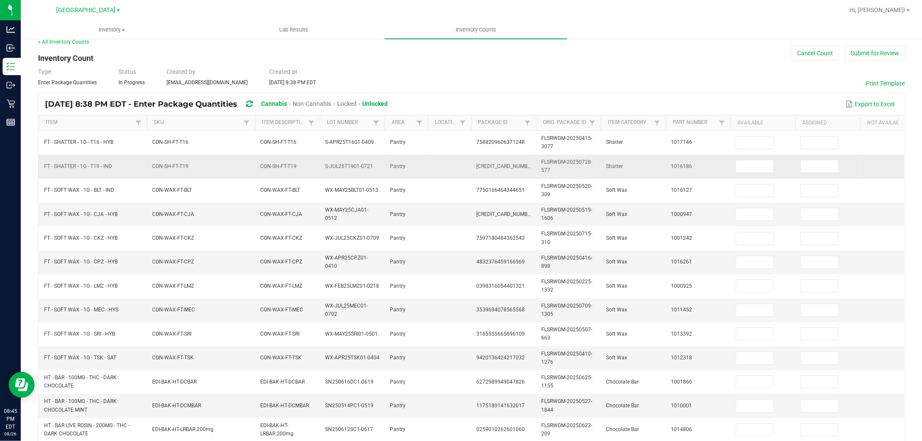
scroll to position [0, 0]
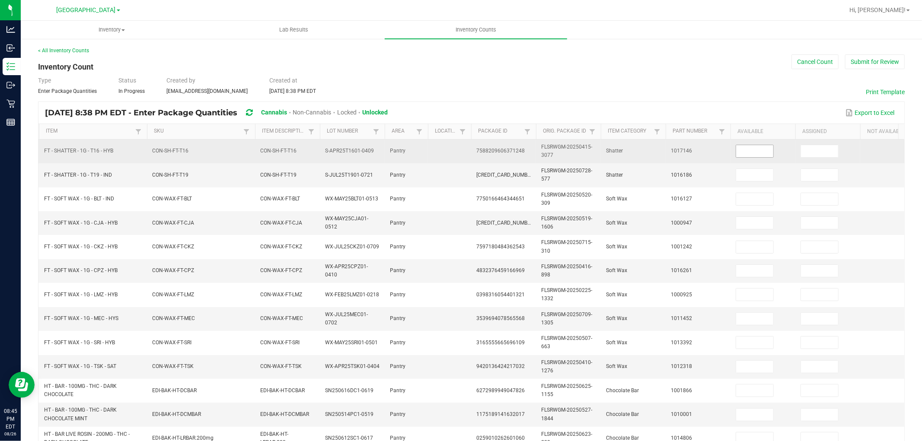
click at [758, 149] on input at bounding box center [754, 151] width 37 height 12
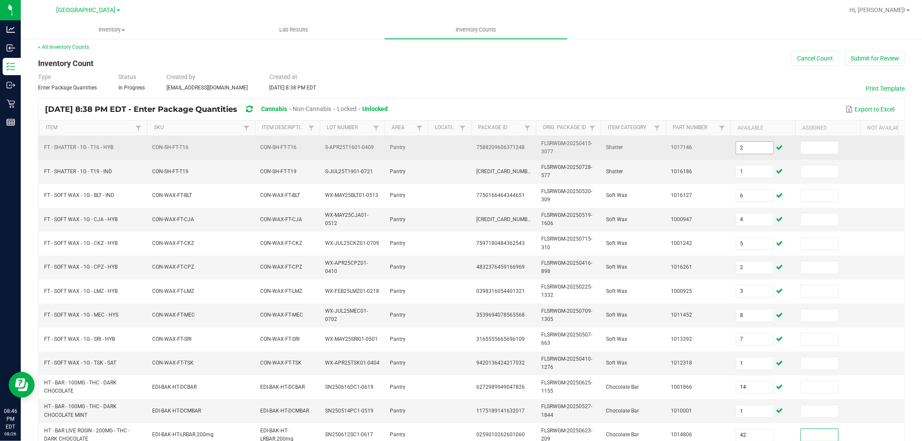
scroll to position [216, 0]
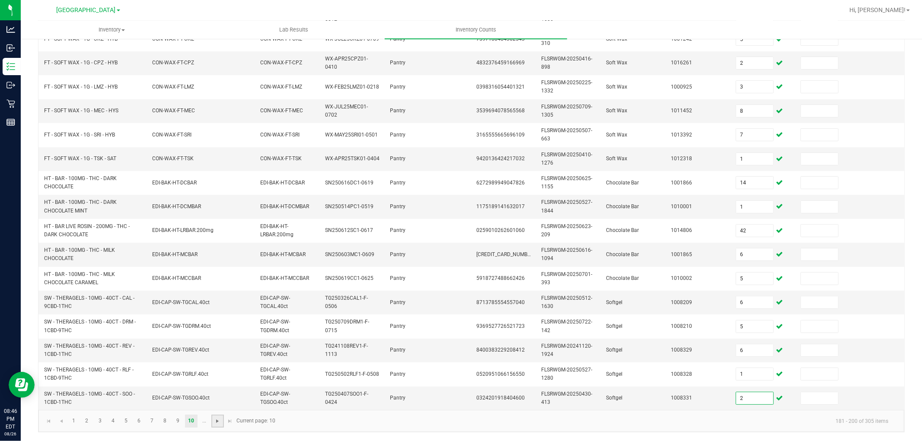
click at [214, 397] on span "Go to the next page" at bounding box center [217, 421] width 7 height 7
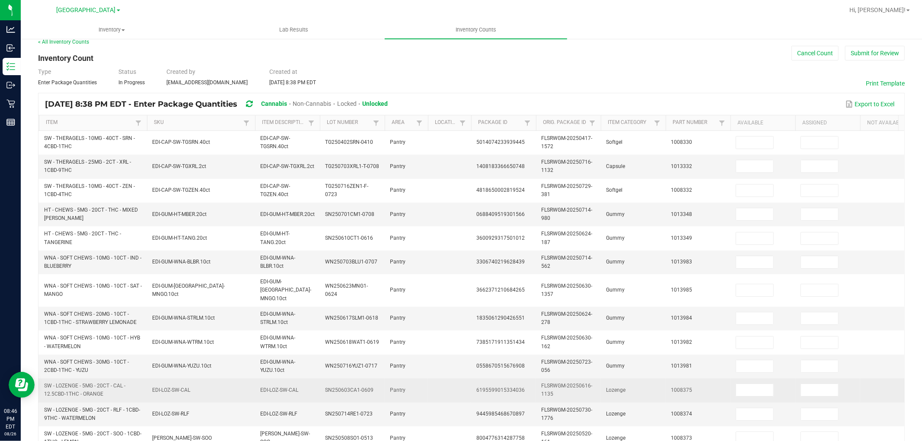
scroll to position [0, 0]
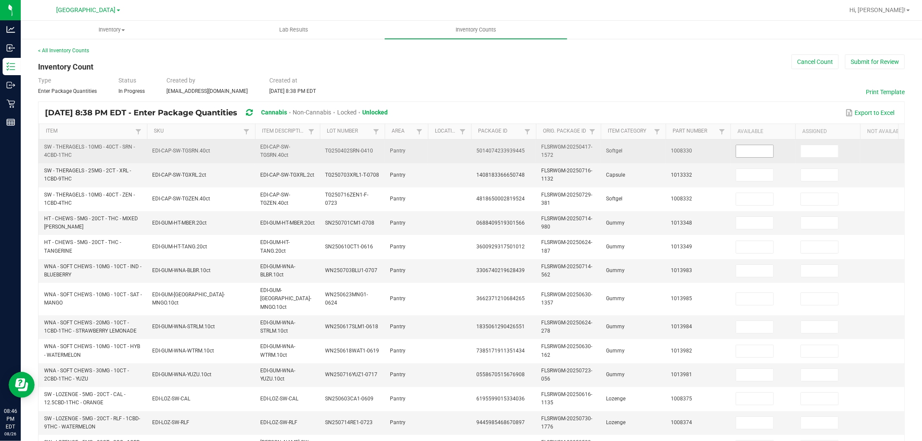
click at [762, 156] on input at bounding box center [754, 151] width 37 height 12
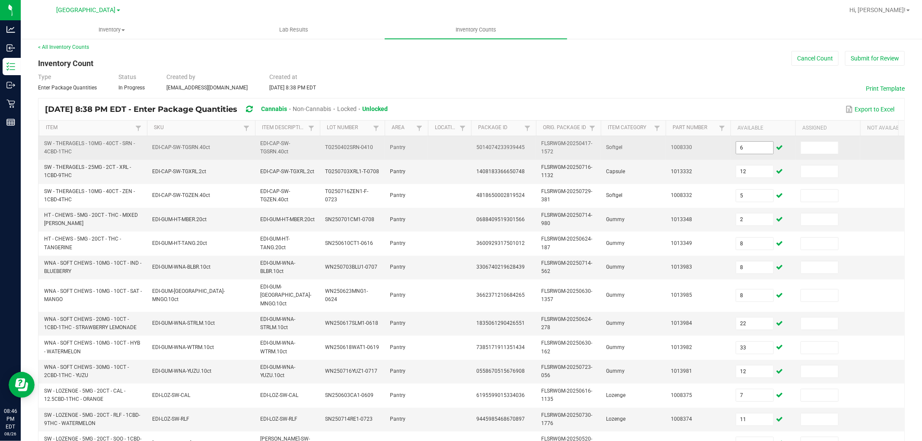
scroll to position [216, 0]
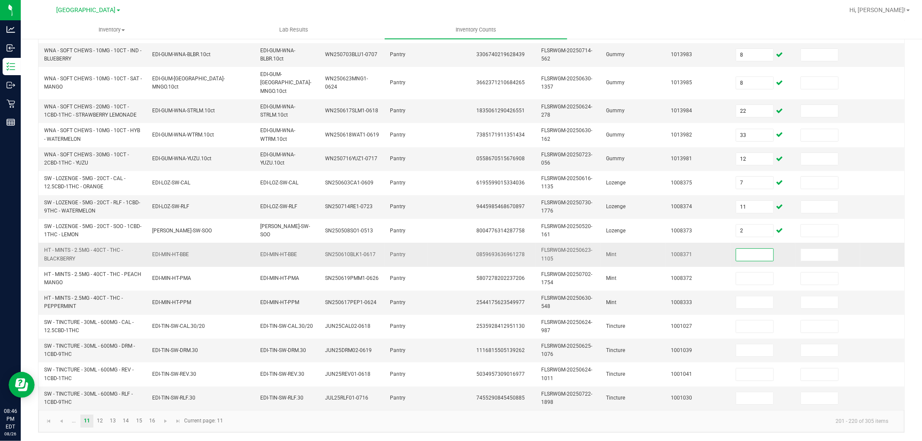
click at [763, 251] on input at bounding box center [754, 255] width 37 height 12
click at [169, 397] on link at bounding box center [165, 421] width 13 height 13
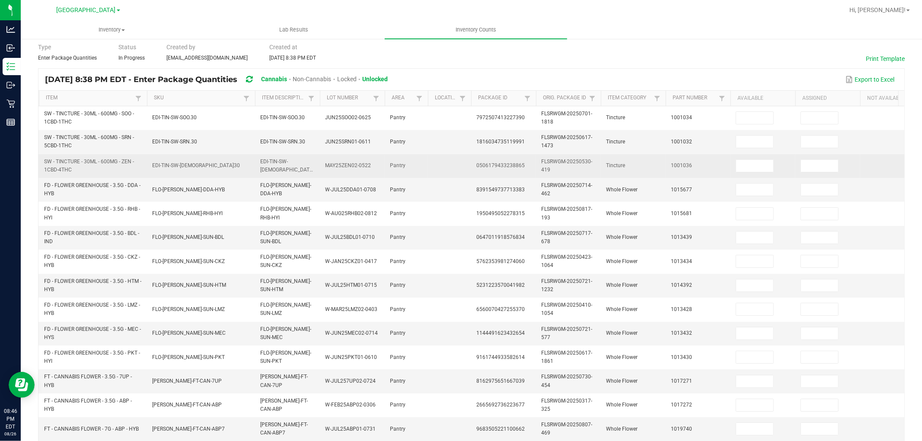
scroll to position [0, 0]
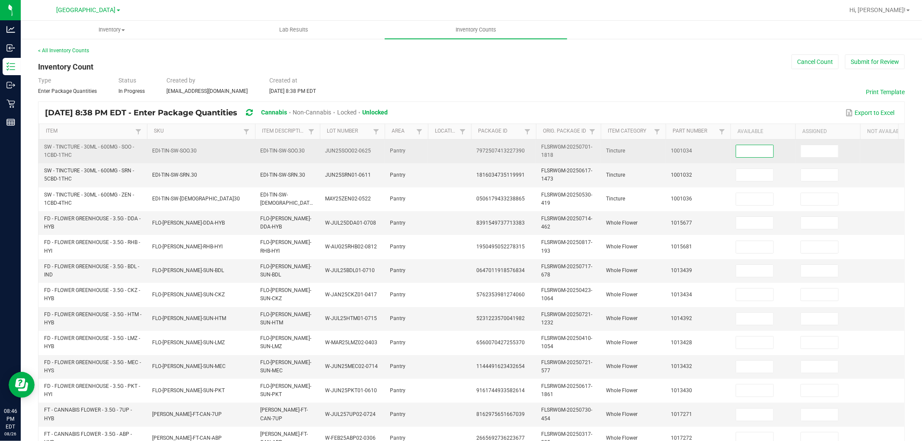
click at [758, 152] on input at bounding box center [754, 151] width 37 height 12
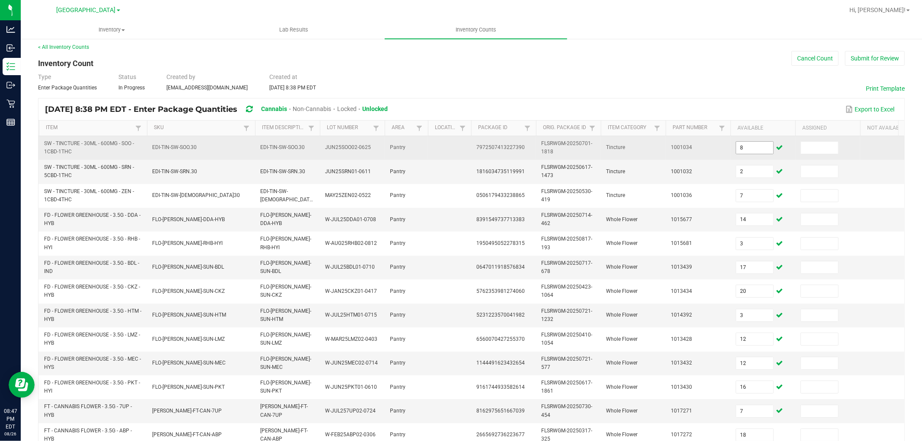
scroll to position [216, 0]
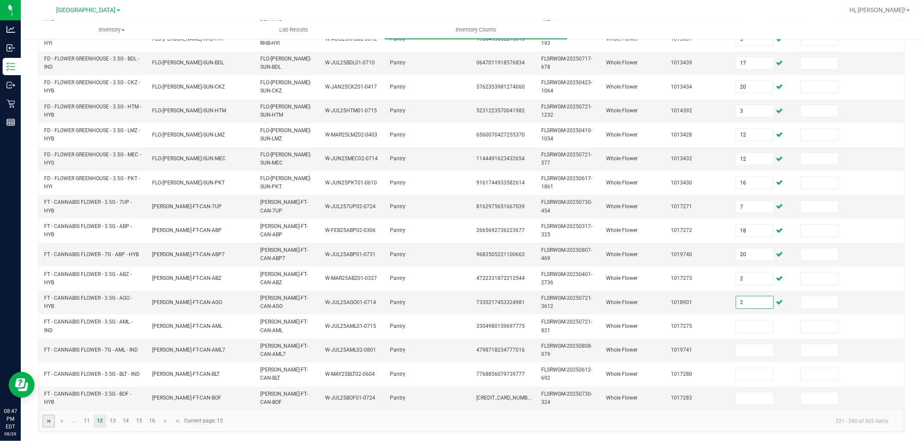
click at [48, 397] on span "Go to the first page" at bounding box center [48, 421] width 7 height 7
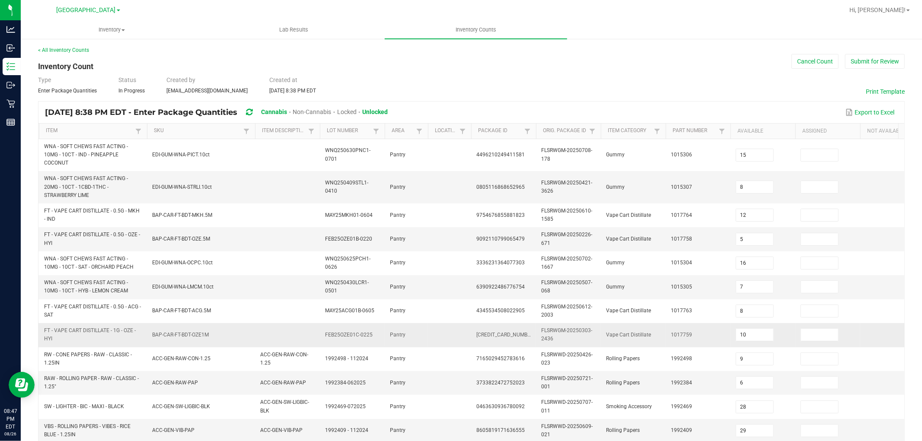
scroll to position [0, 0]
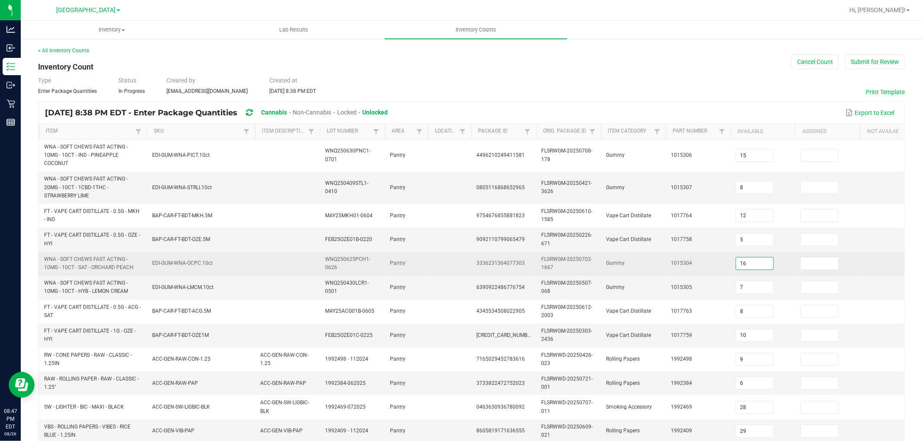
click at [746, 265] on input "16" at bounding box center [754, 264] width 37 height 12
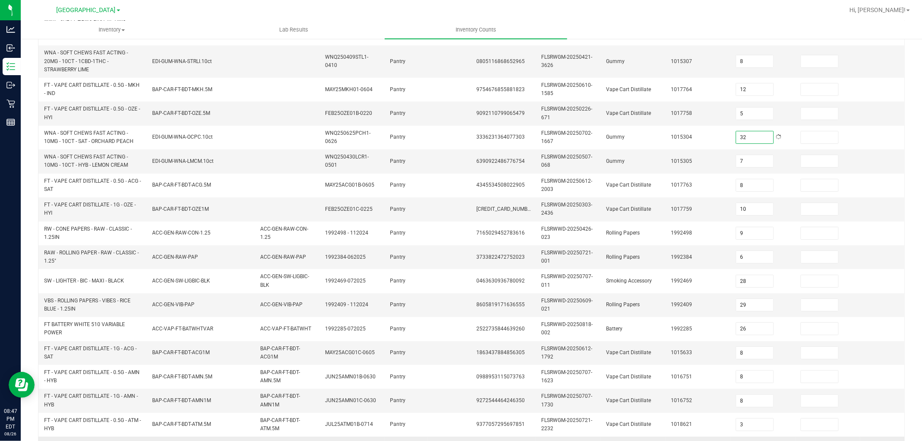
scroll to position [232, 0]
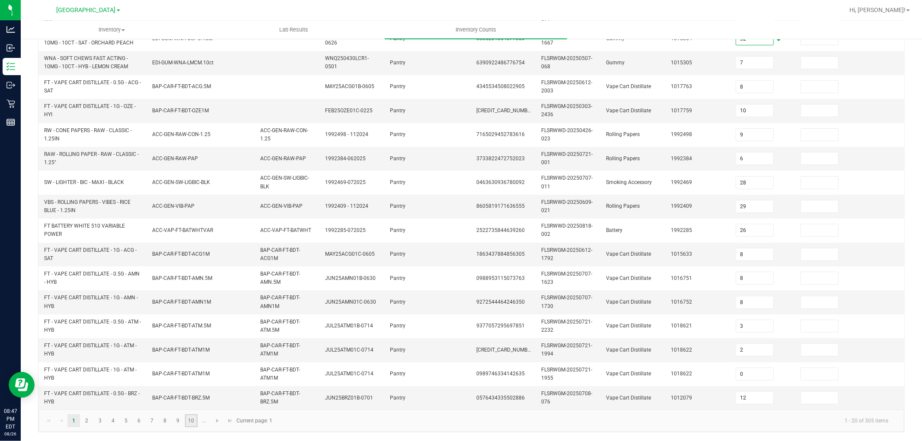
click at [192, 397] on link "10" at bounding box center [191, 420] width 13 height 13
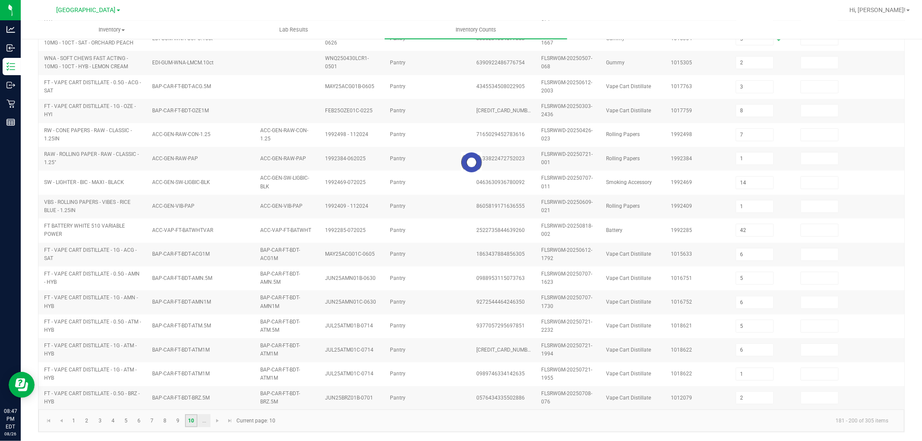
scroll to position [216, 0]
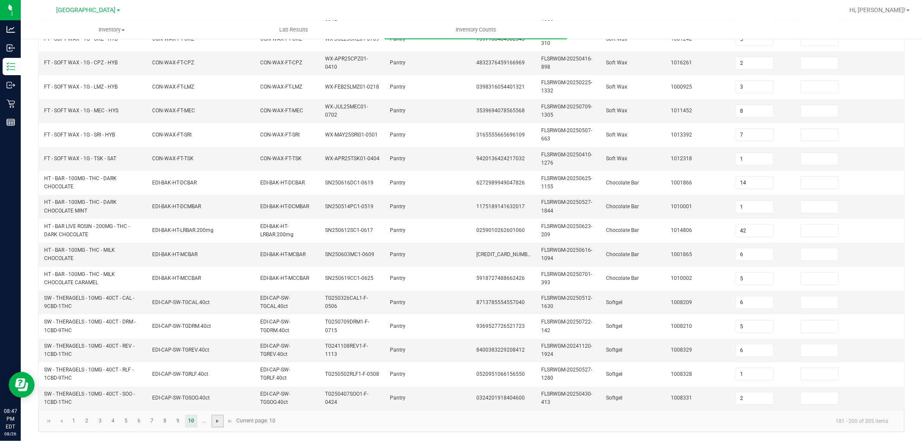
click at [218, 397] on span "Go to the next page" at bounding box center [217, 421] width 7 height 7
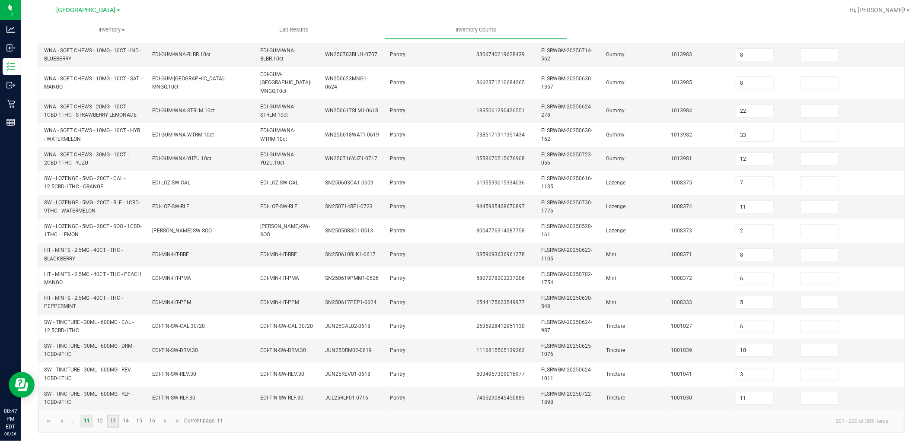
click at [116, 397] on link "13" at bounding box center [113, 421] width 13 height 13
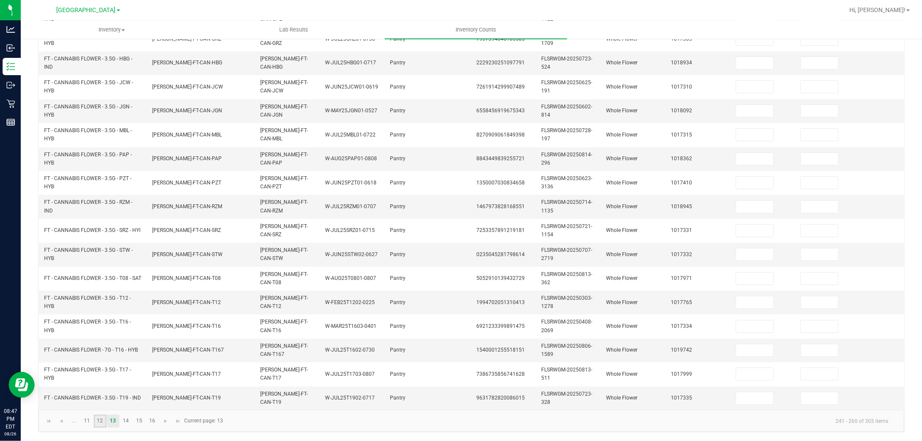
click at [104, 397] on link "12" at bounding box center [100, 421] width 13 height 13
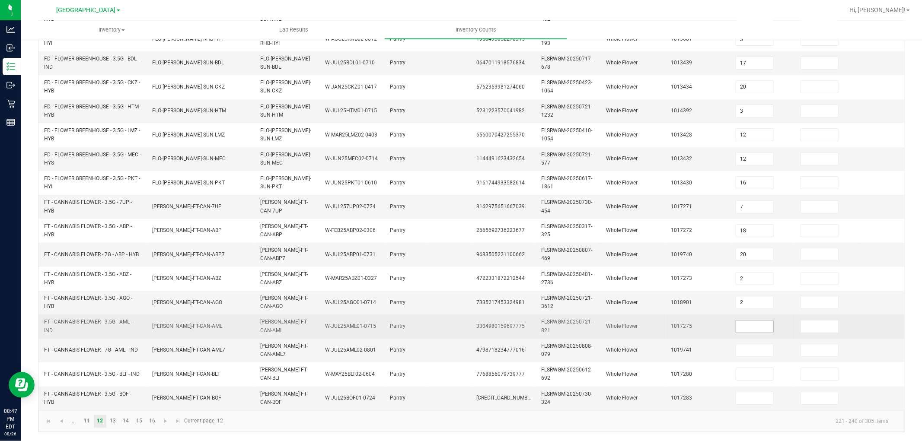
click at [751, 321] on input at bounding box center [754, 327] width 37 height 12
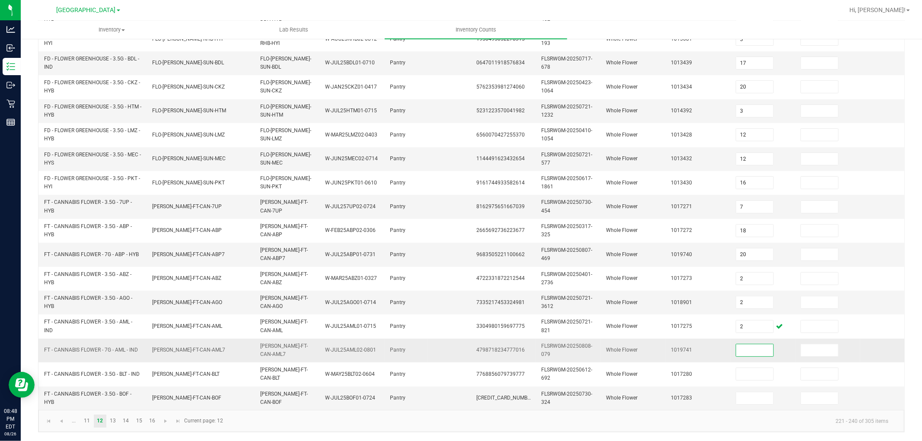
click at [749, 344] on input at bounding box center [754, 350] width 37 height 12
click at [361, 397] on kendo-pager-info "221 - 240 of 305 items" at bounding box center [562, 421] width 666 height 14
click at [112, 397] on link "13" at bounding box center [113, 421] width 13 height 13
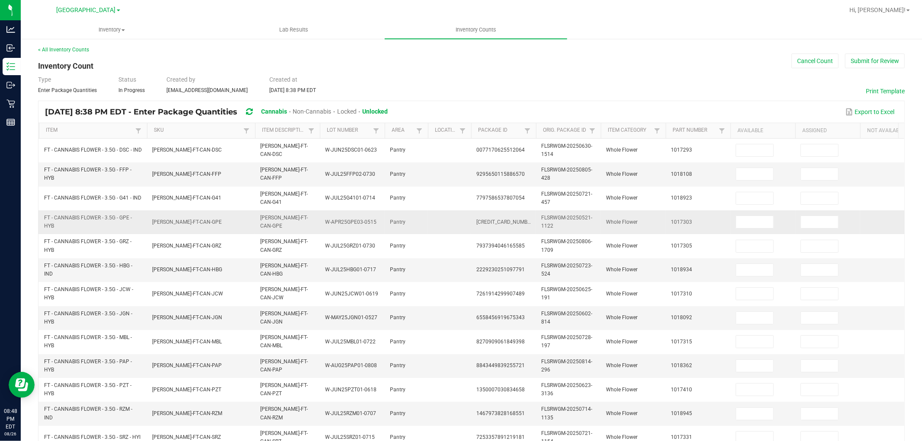
scroll to position [0, 0]
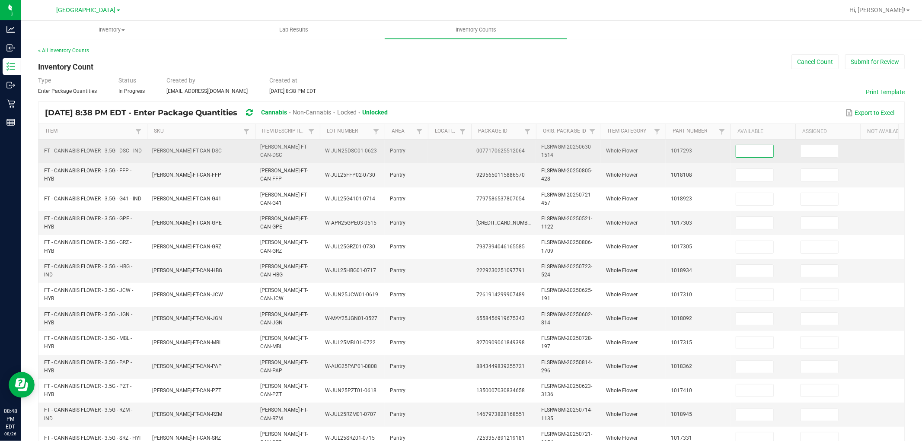
click at [759, 148] on input at bounding box center [754, 151] width 37 height 12
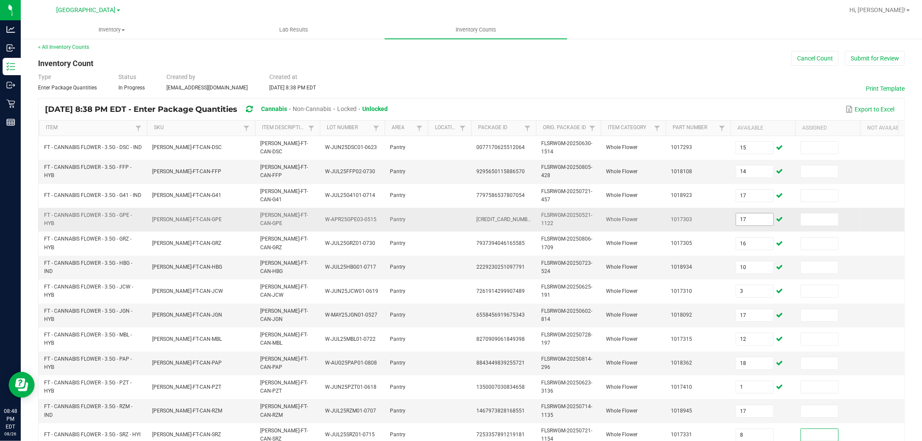
scroll to position [216, 0]
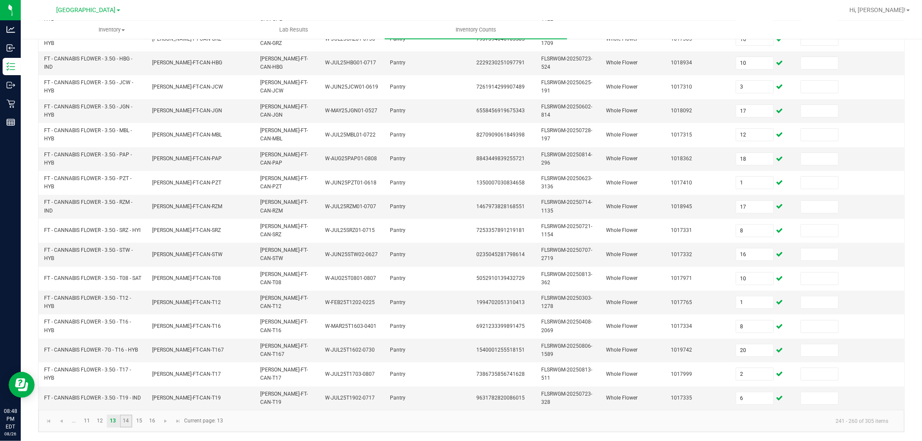
click at [126, 397] on link "14" at bounding box center [126, 421] width 13 height 13
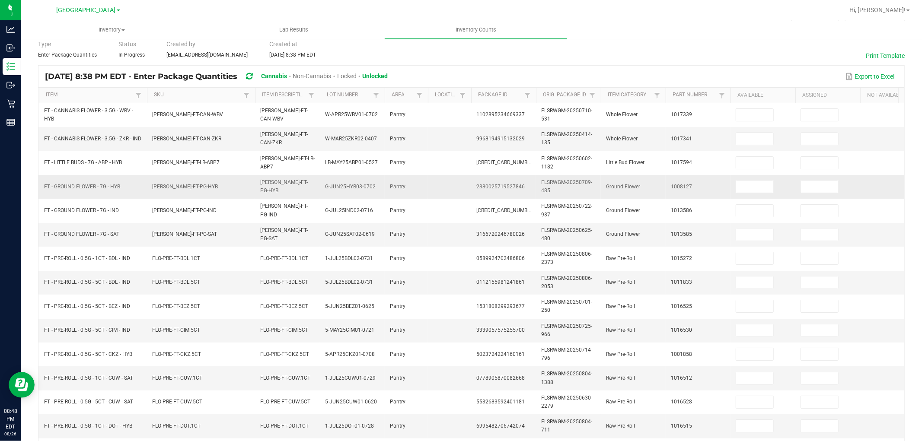
scroll to position [0, 0]
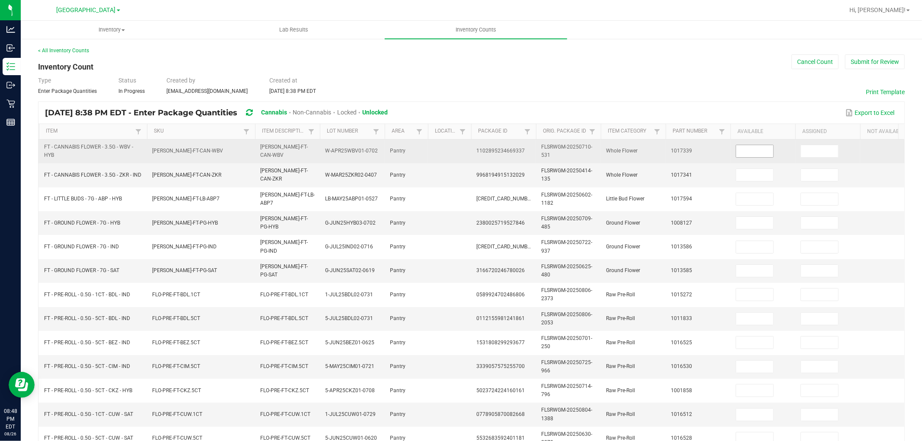
click at [742, 152] on input at bounding box center [754, 151] width 37 height 12
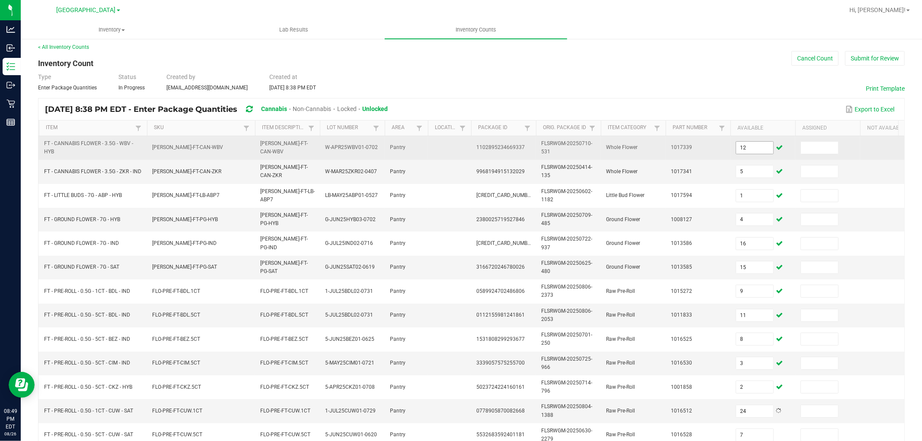
scroll to position [216, 0]
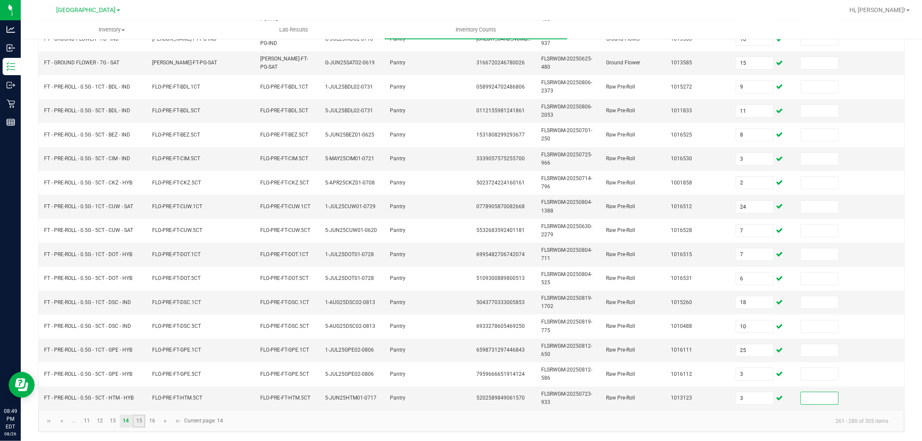
click at [141, 397] on link "15" at bounding box center [139, 421] width 13 height 13
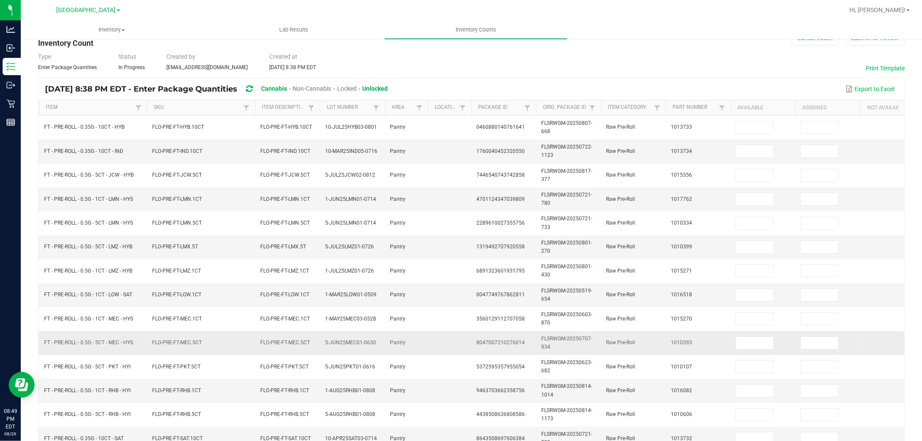
scroll to position [0, 0]
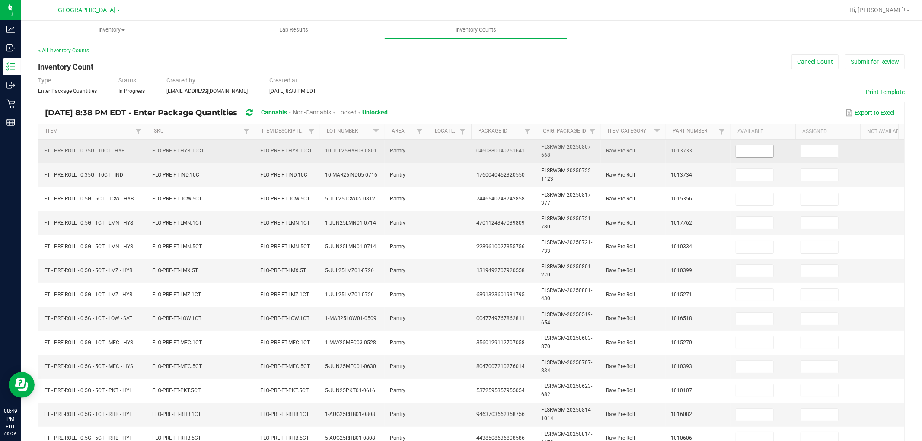
click at [768, 155] on input at bounding box center [754, 151] width 37 height 12
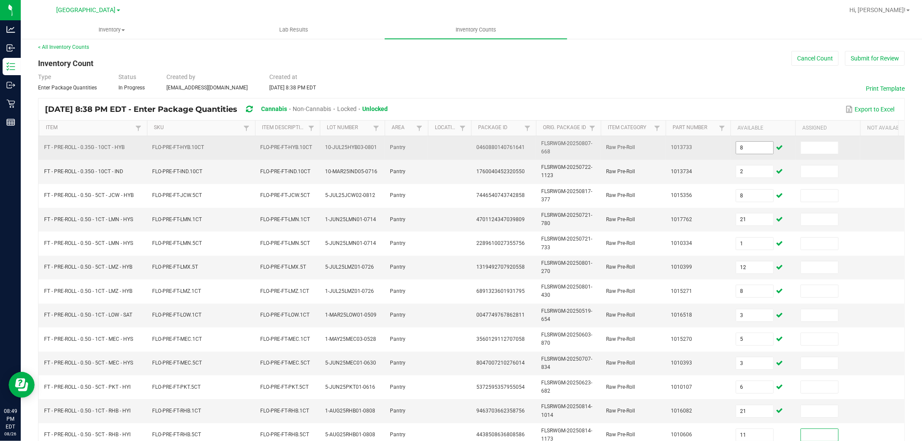
scroll to position [216, 0]
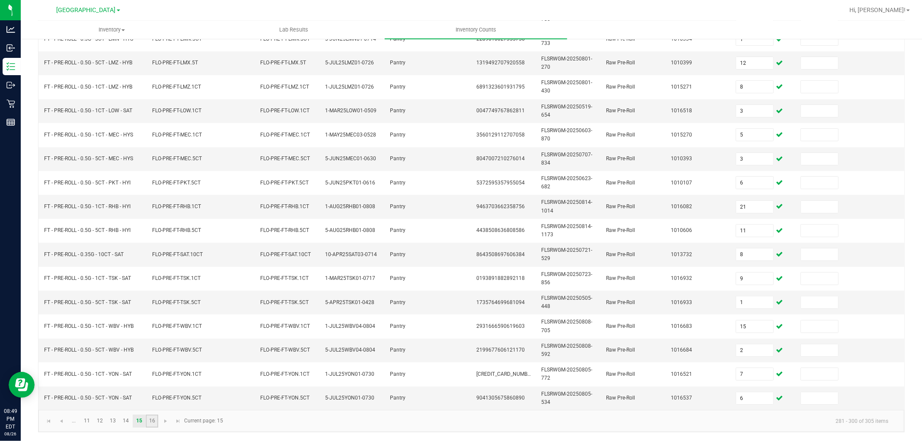
click at [157, 397] on link "16" at bounding box center [152, 421] width 13 height 13
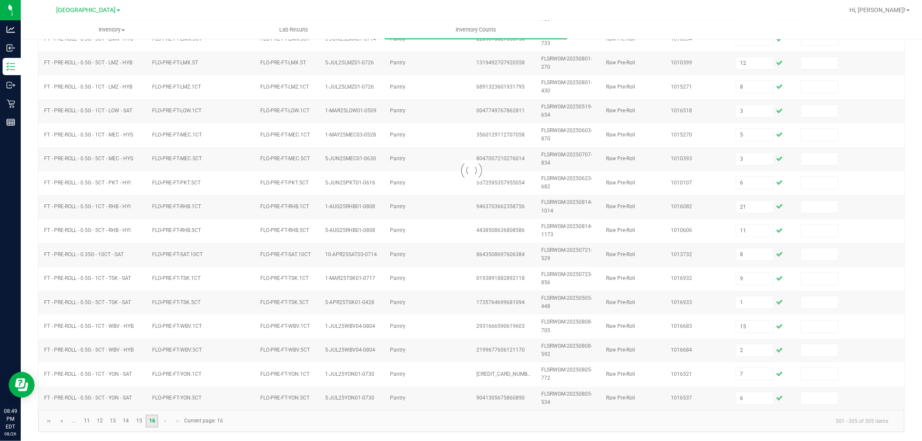
scroll to position [0, 0]
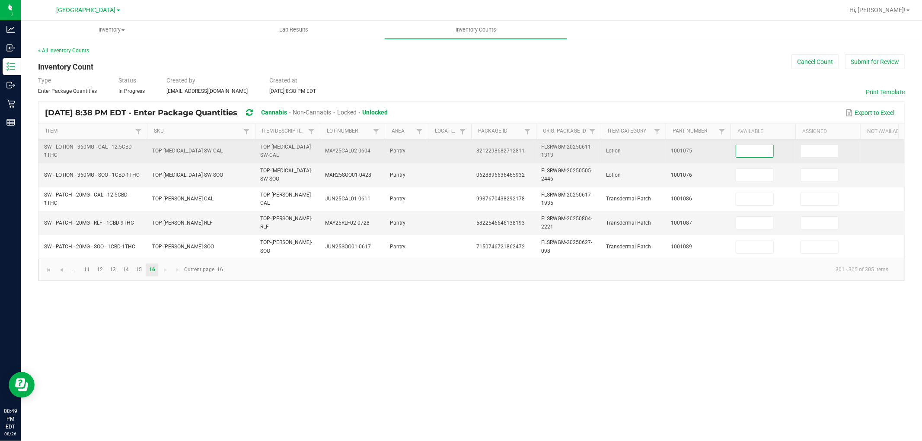
click at [759, 150] on input at bounding box center [754, 151] width 37 height 12
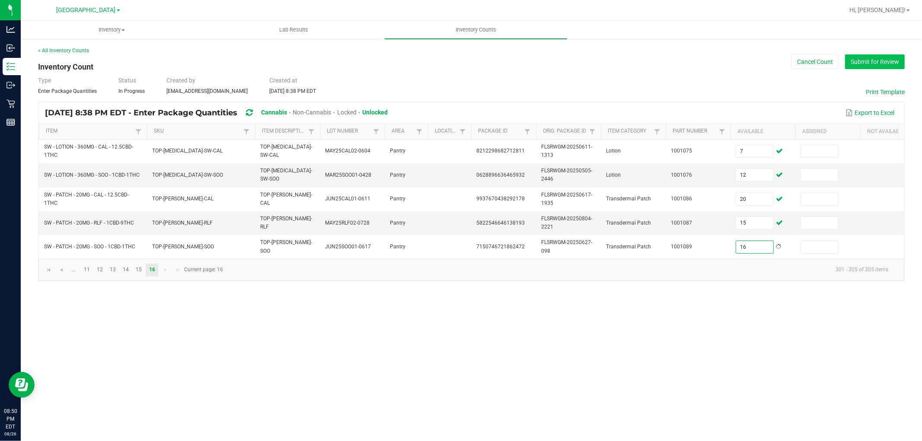
click at [829, 62] on button "Submit for Review" at bounding box center [875, 61] width 60 height 15
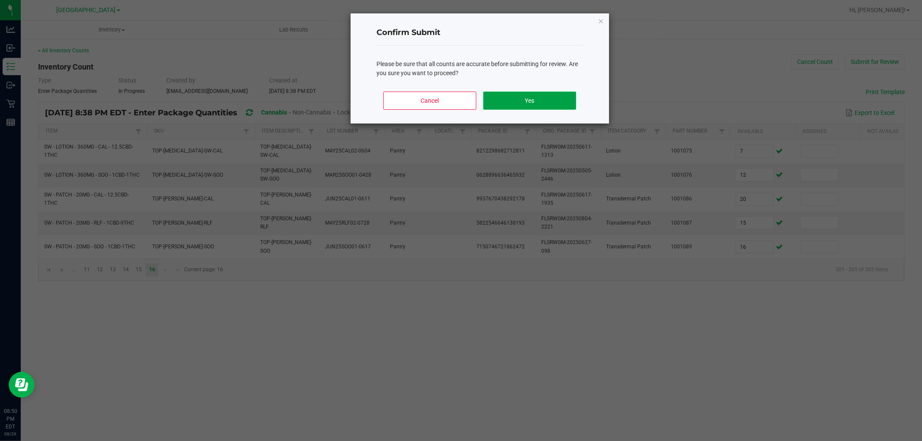
click at [526, 105] on button "Yes" at bounding box center [529, 101] width 93 height 18
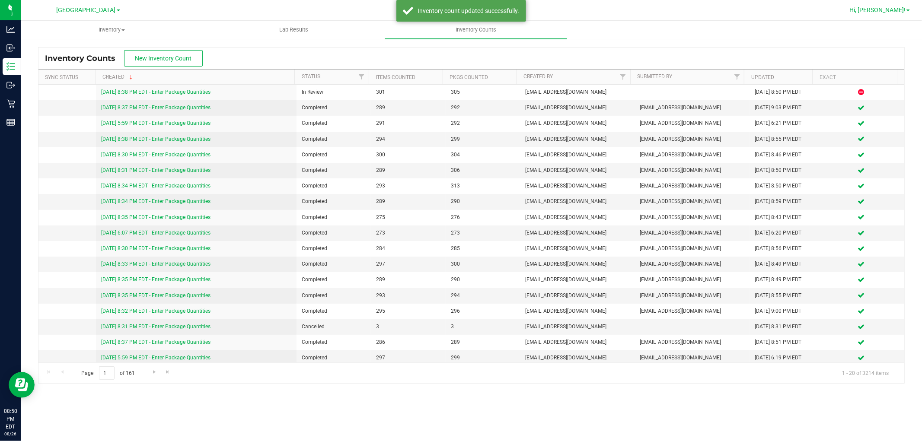
click at [829, 10] on span "Hi, [PERSON_NAME]!" at bounding box center [877, 9] width 56 height 7
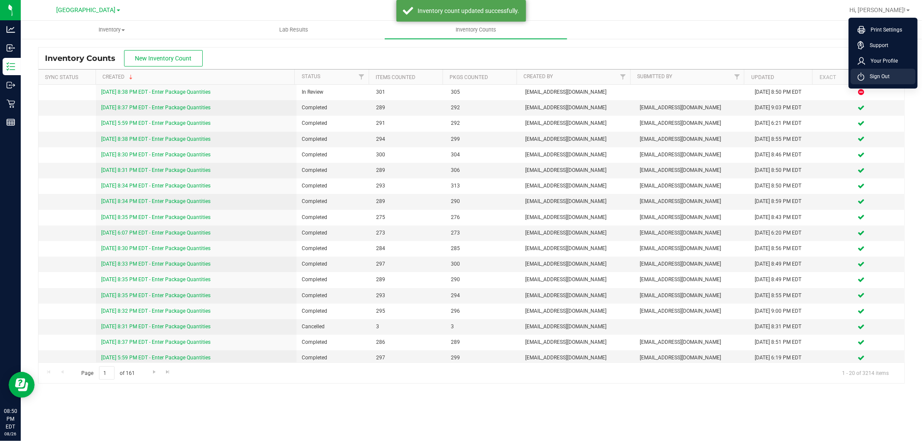
click at [829, 73] on span "Sign Out" at bounding box center [876, 76] width 25 height 9
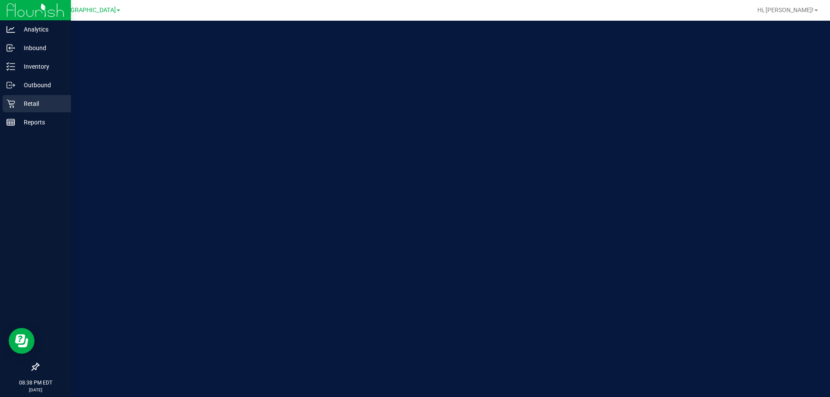
click at [14, 108] on icon at bounding box center [10, 103] width 9 height 9
